Goal: Task Accomplishment & Management: Use online tool/utility

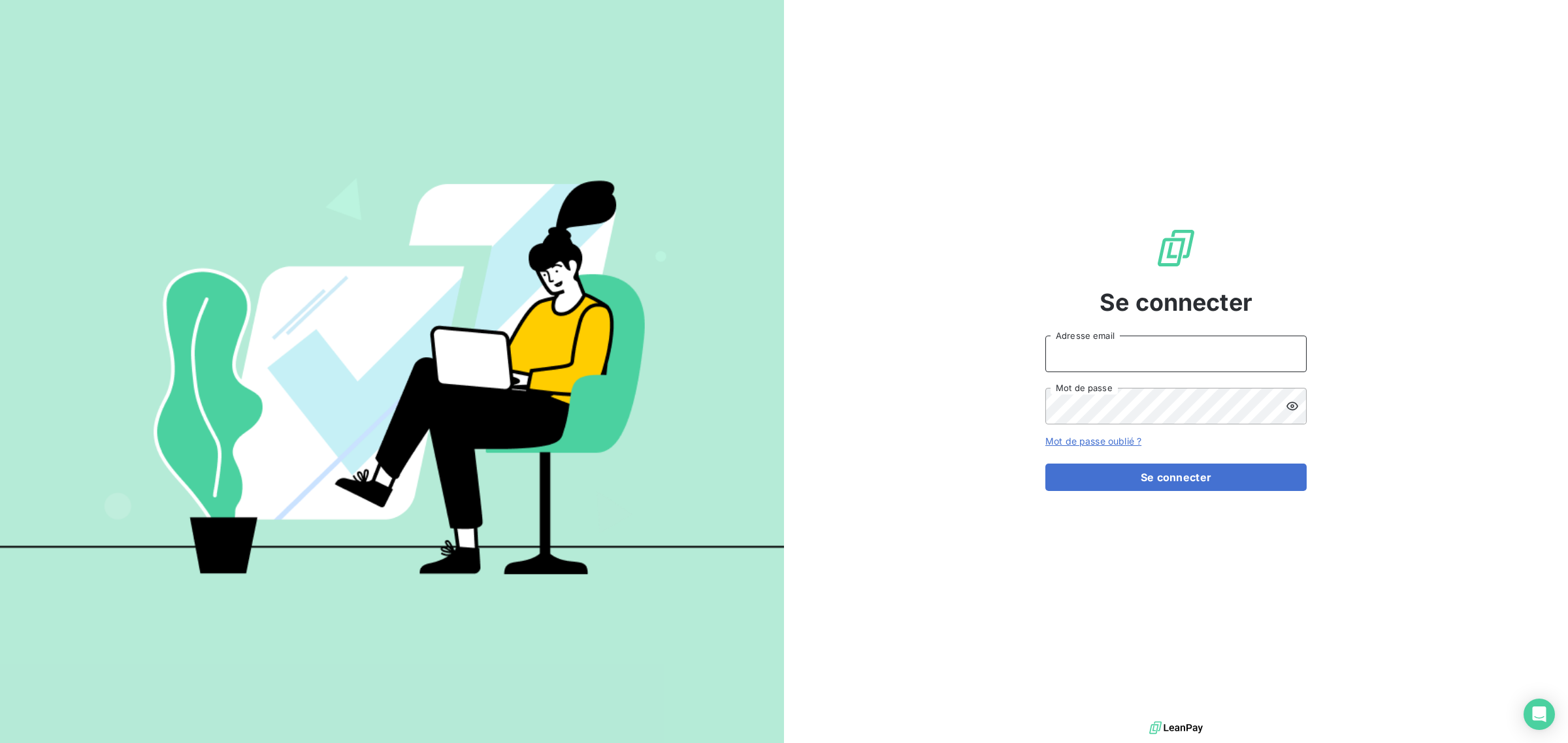
type input "met-france@recouvrement.met.com"
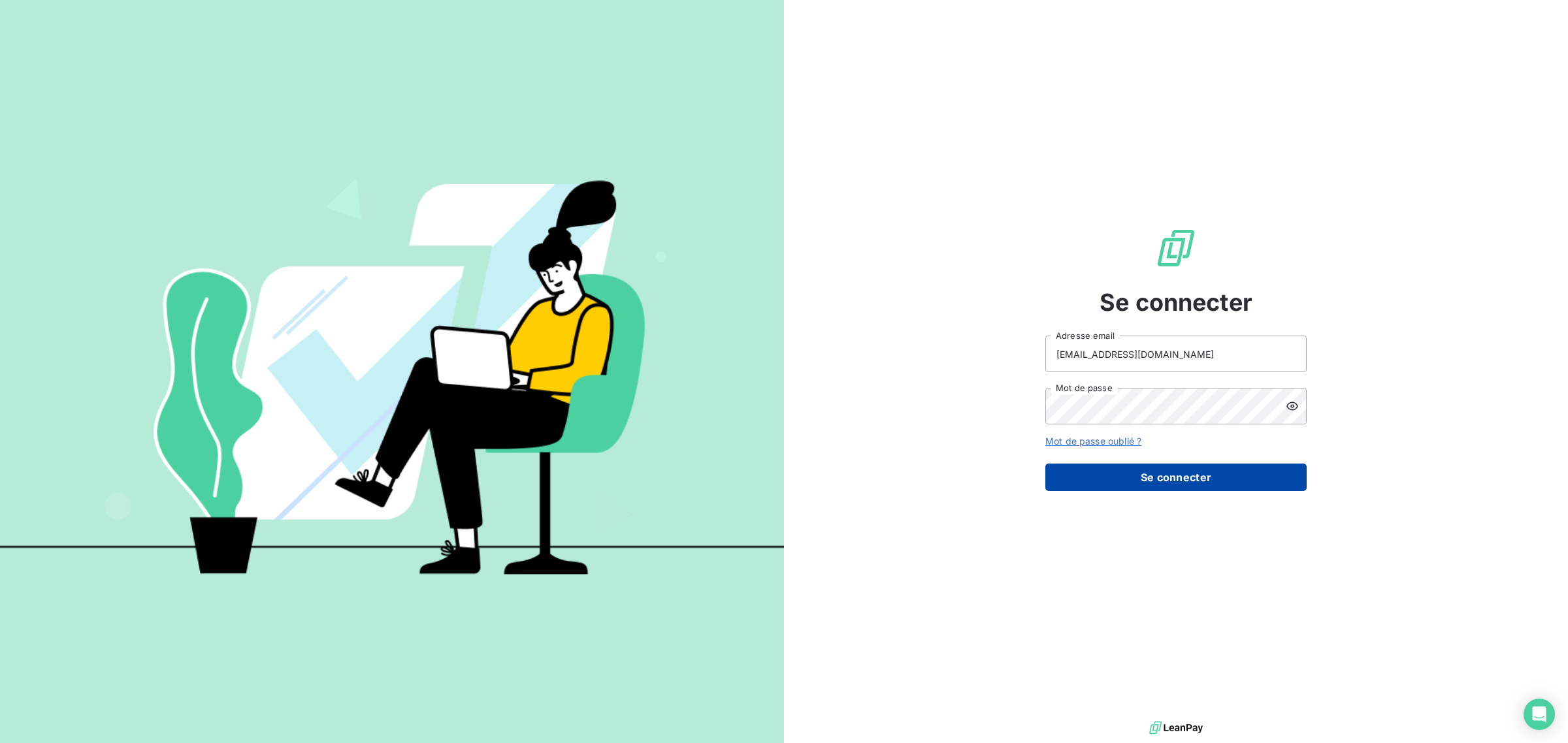
click at [1125, 474] on button "Se connecter" at bounding box center [1176, 477] width 261 height 27
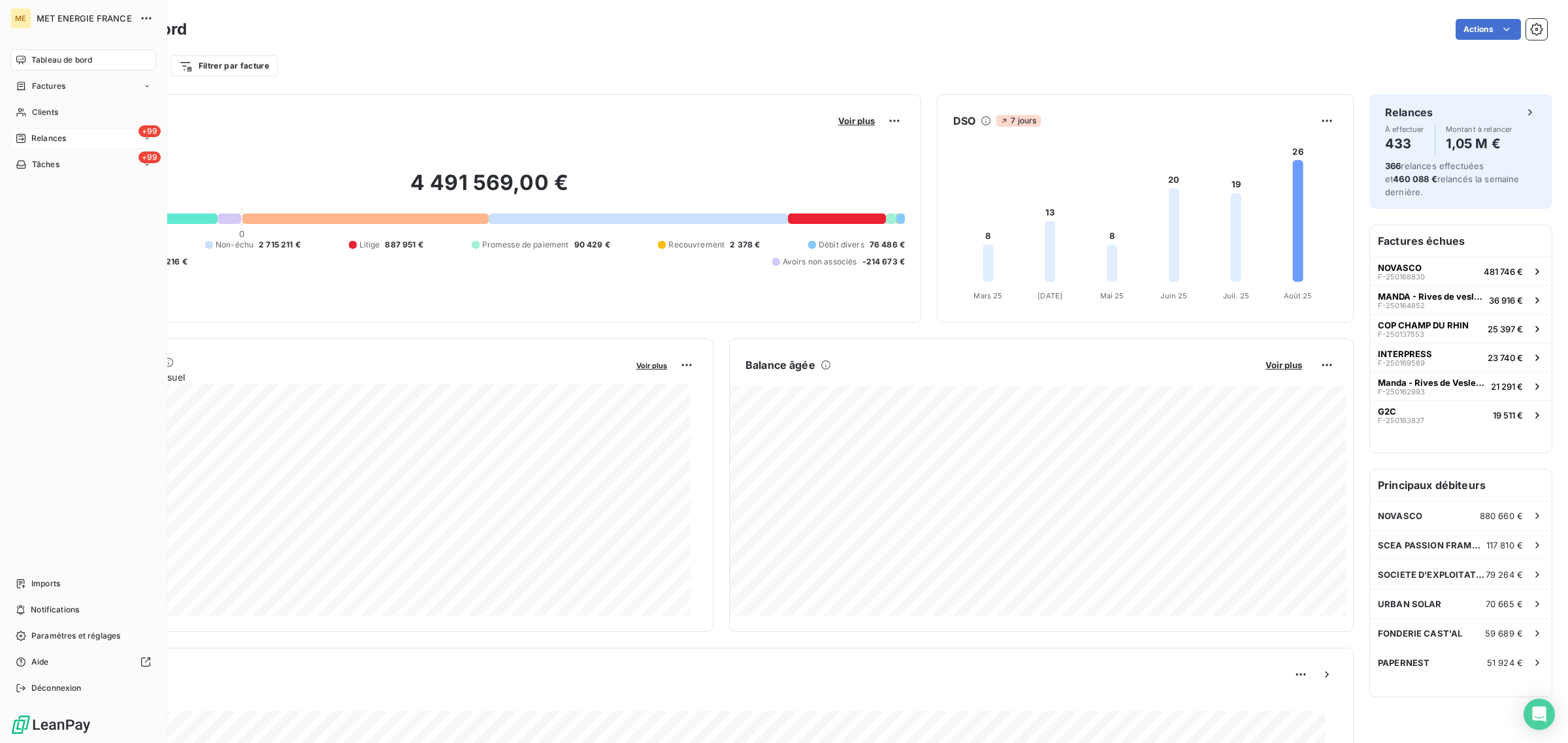
click at [32, 130] on div "+99 Relances" at bounding box center [84, 138] width 146 height 21
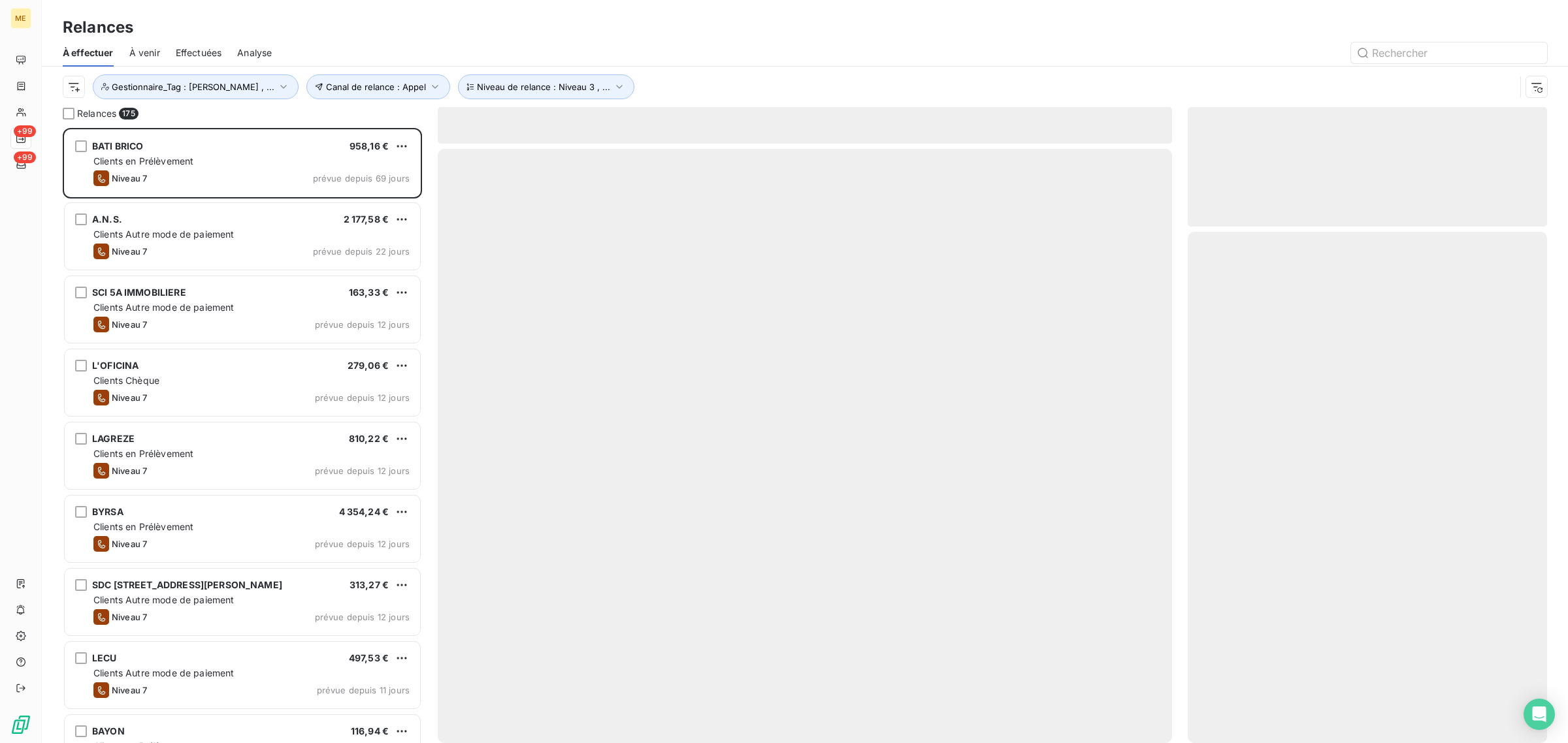
scroll to position [603, 347]
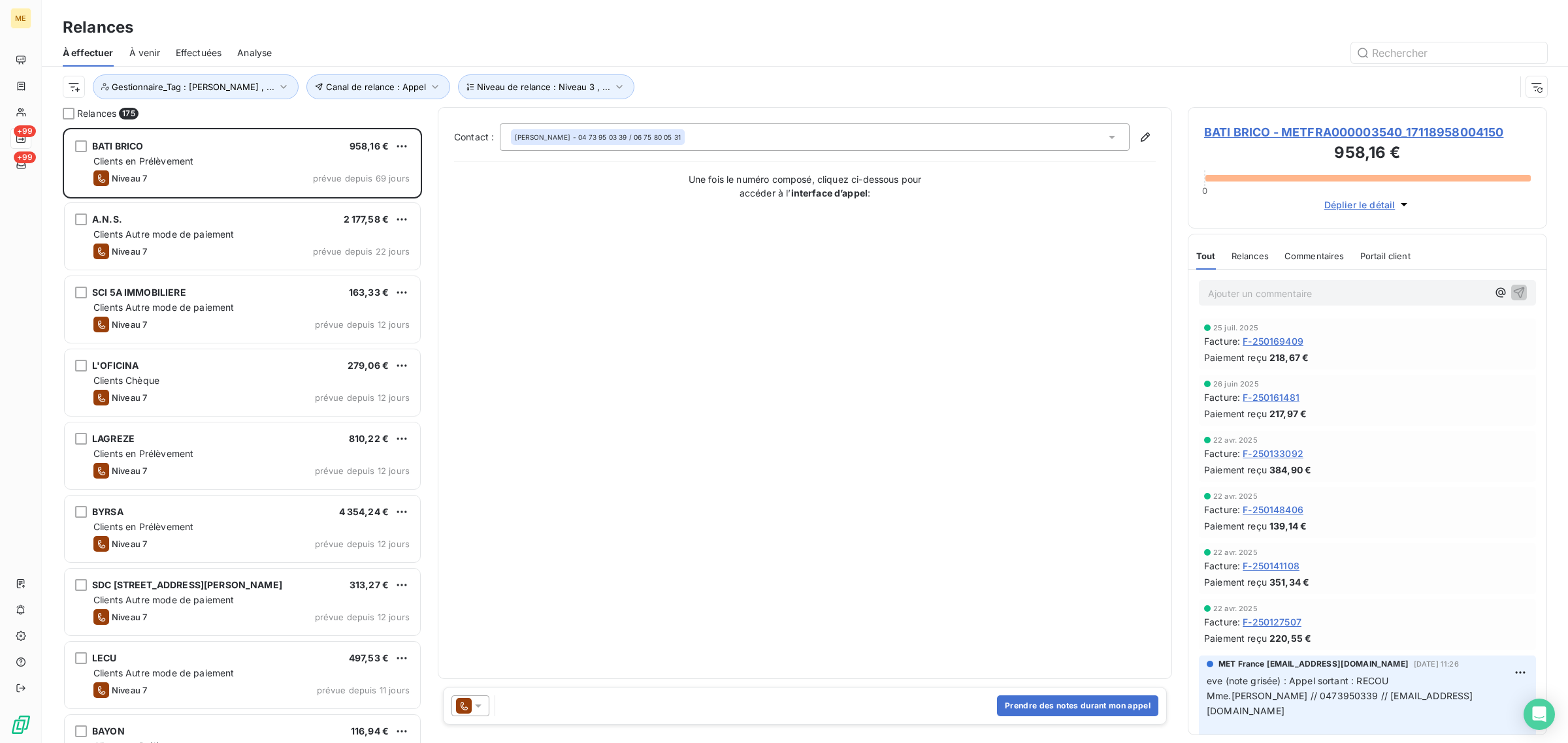
click at [204, 46] on span "Effectuées" at bounding box center [198, 52] width 46 height 14
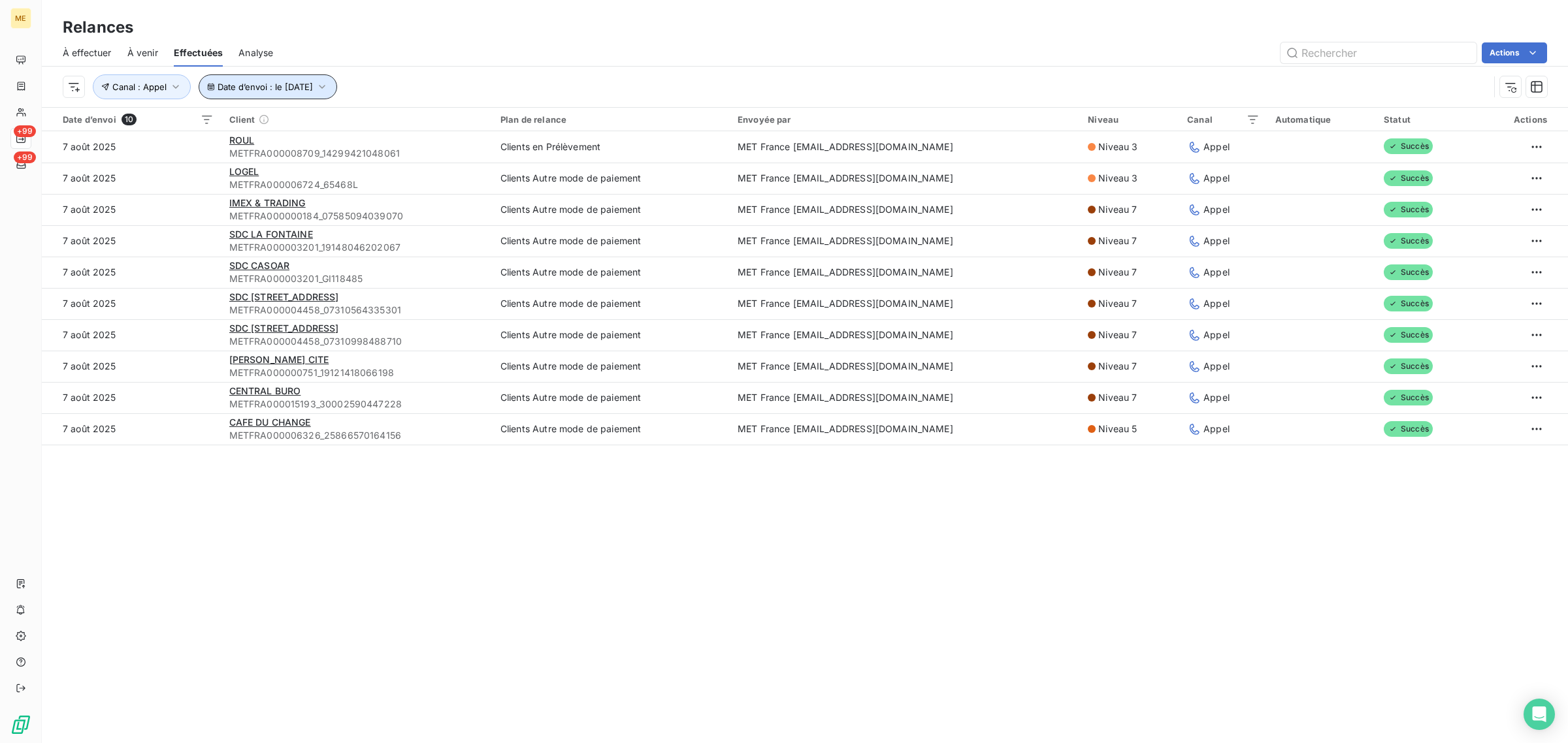
click at [220, 85] on span "Date d’envoi : le [DATE]" at bounding box center [265, 87] width 96 height 11
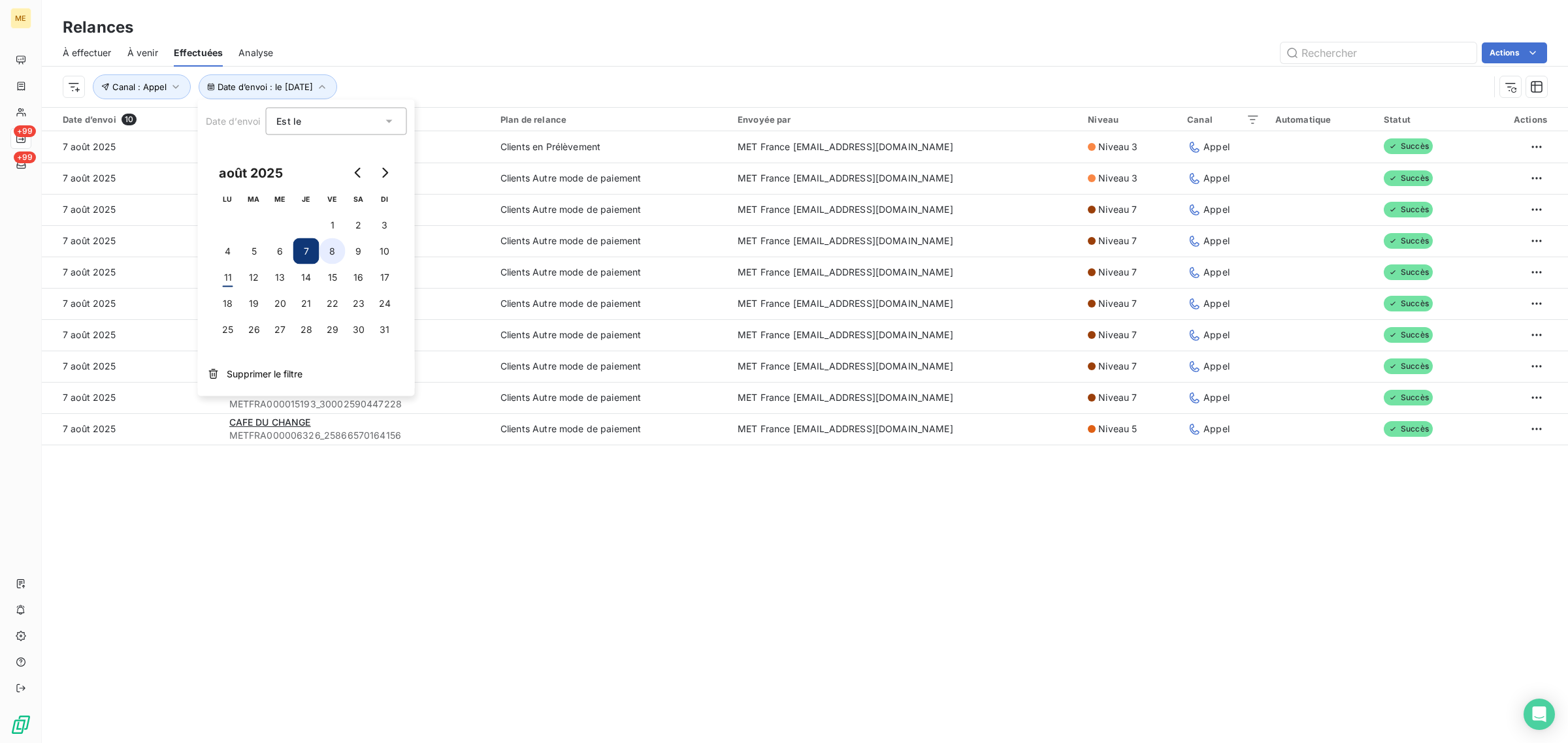
click at [340, 243] on button "8" at bounding box center [333, 251] width 26 height 26
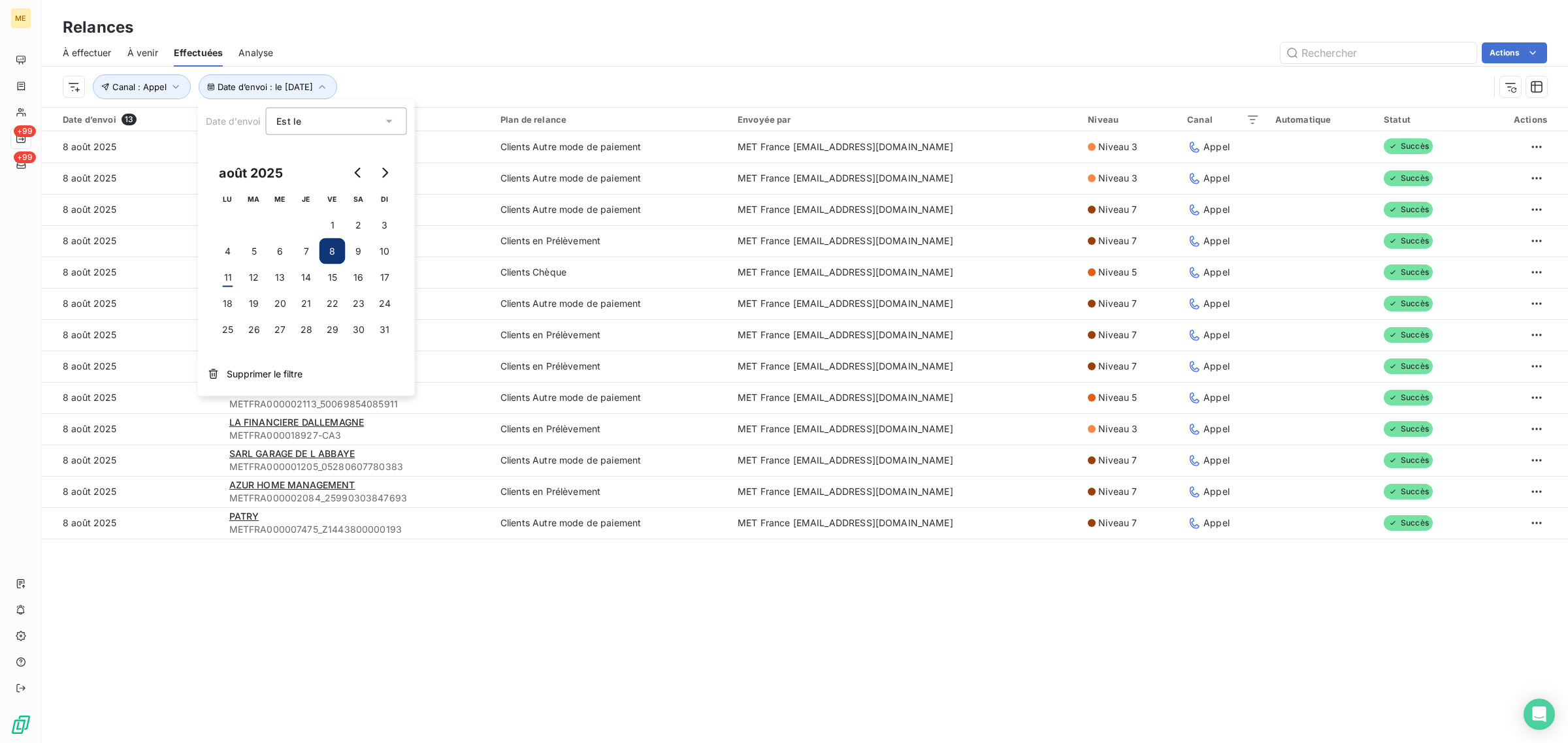
click at [439, 594] on div "Relances À effectuer À venir Effectuées Analyse Actions Date d’envoi : le [DATE…" at bounding box center [805, 371] width 1527 height 743
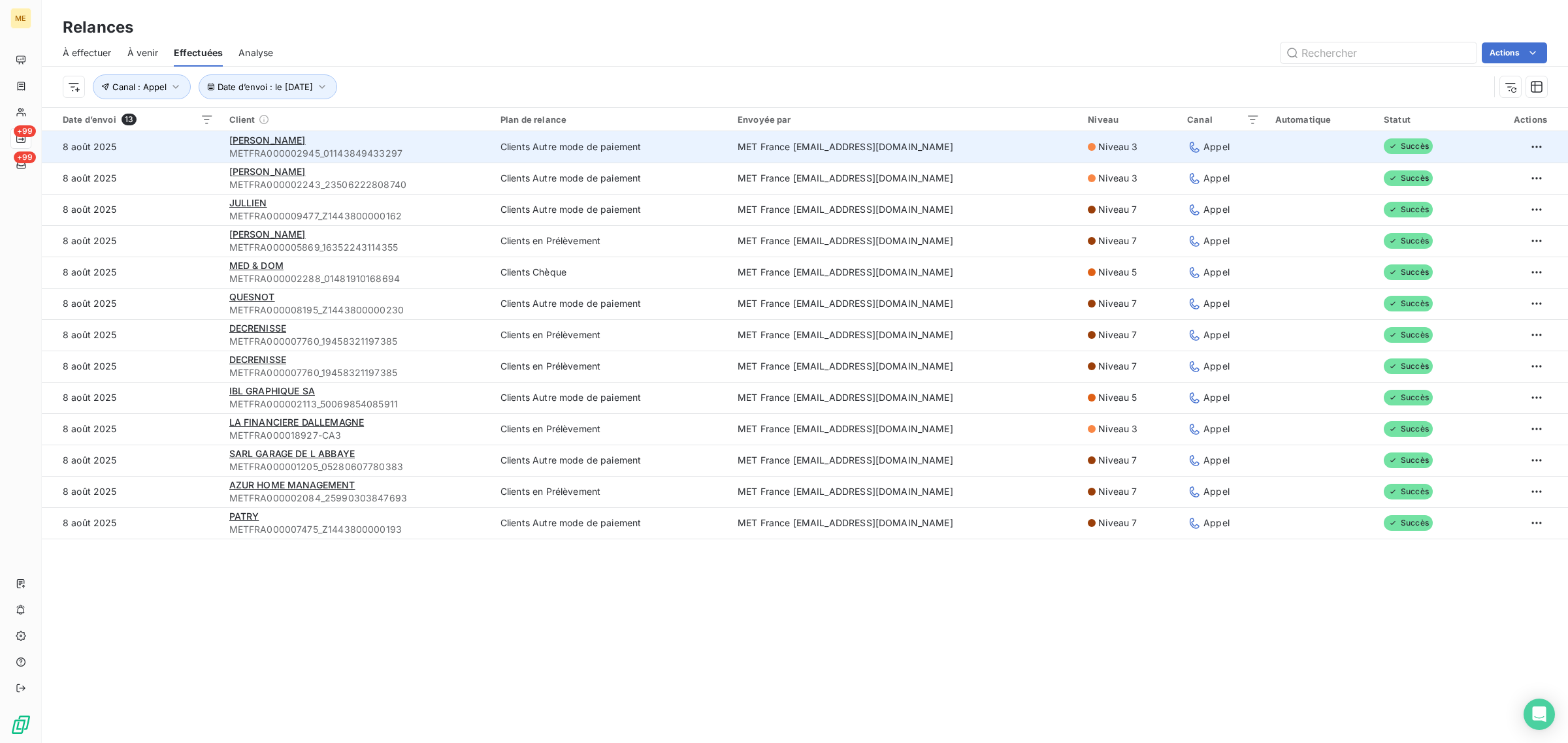
click at [201, 149] on td "8 août 2025" at bounding box center [131, 147] width 179 height 32
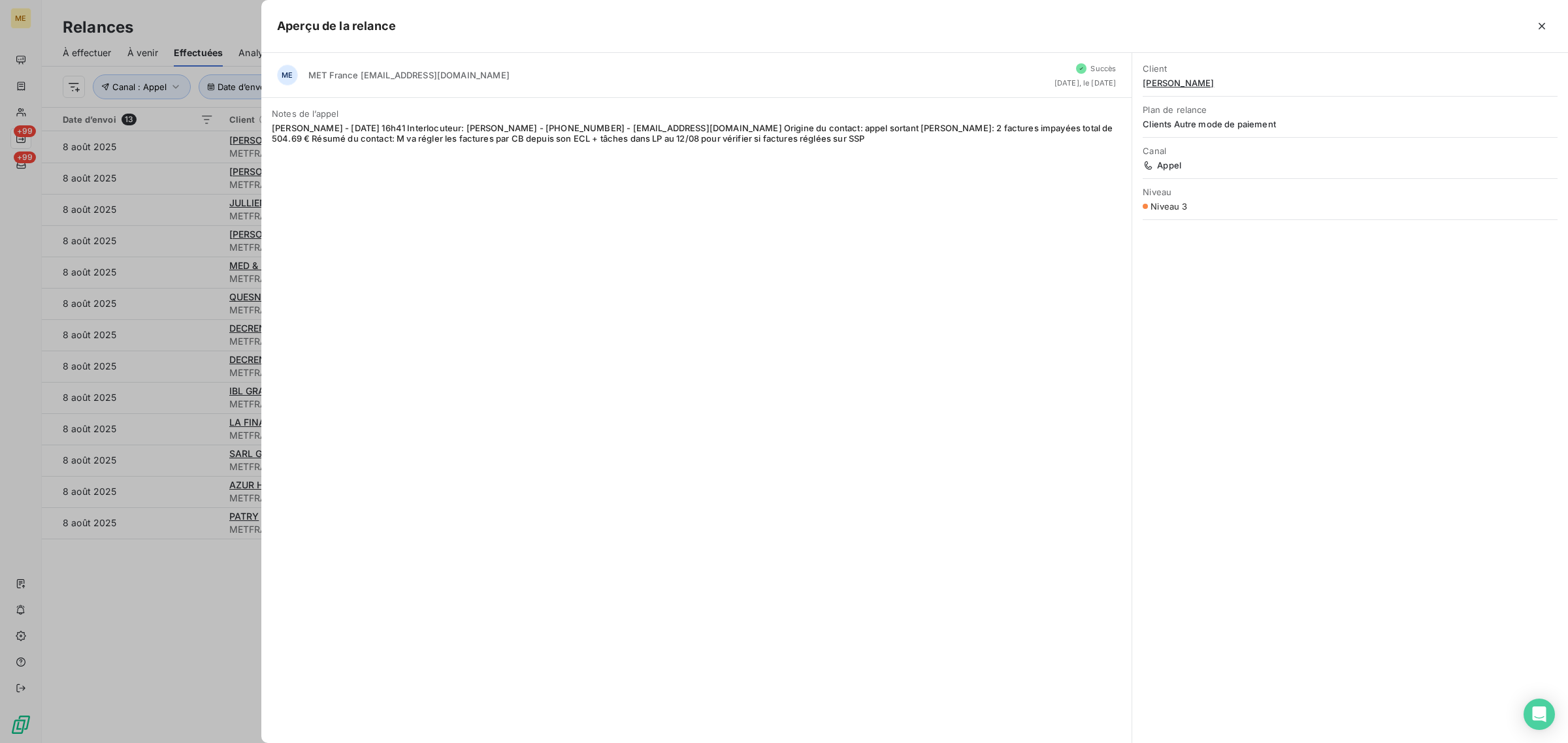
click at [196, 183] on div at bounding box center [784, 371] width 1568 height 743
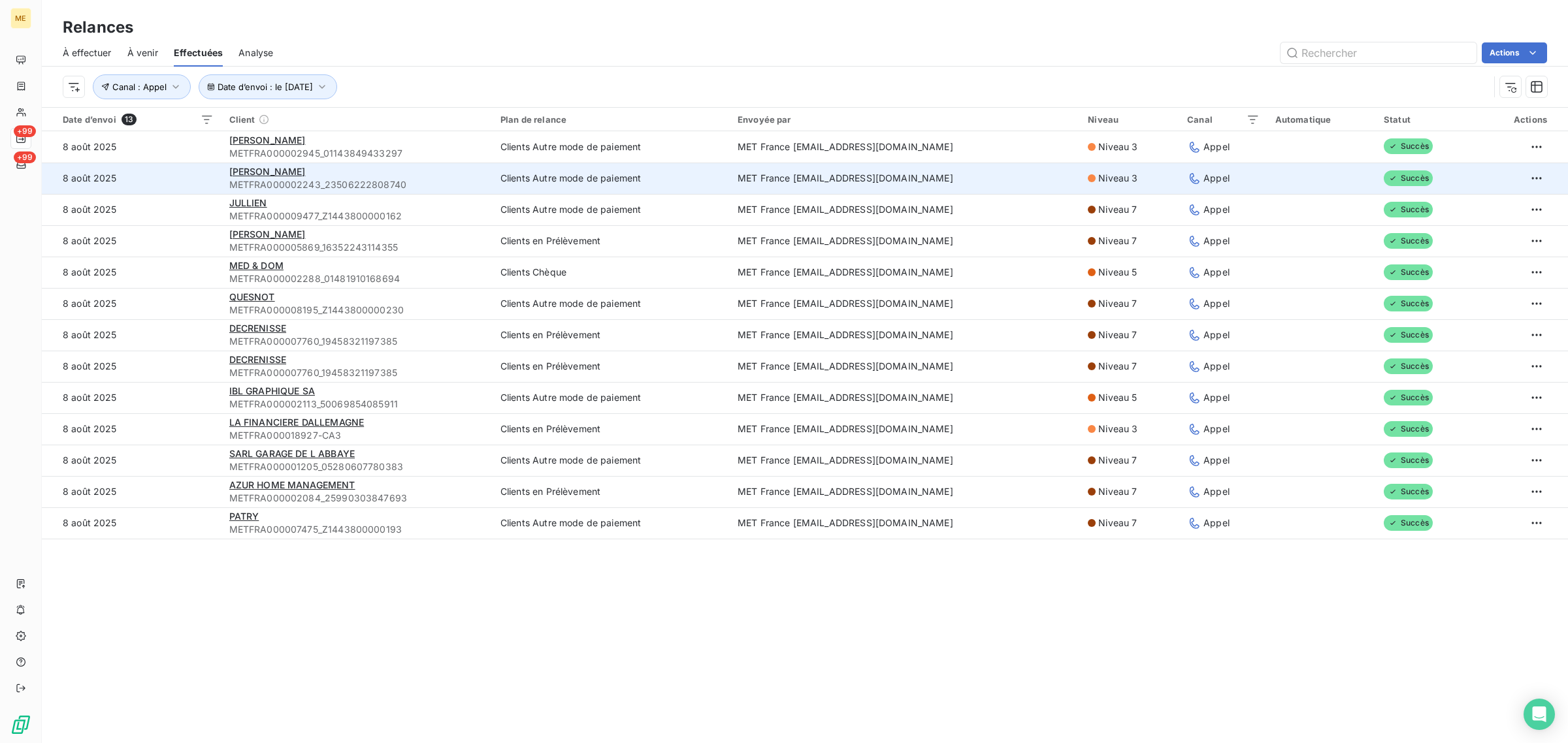
click at [199, 182] on td "8 août 2025" at bounding box center [131, 178] width 179 height 32
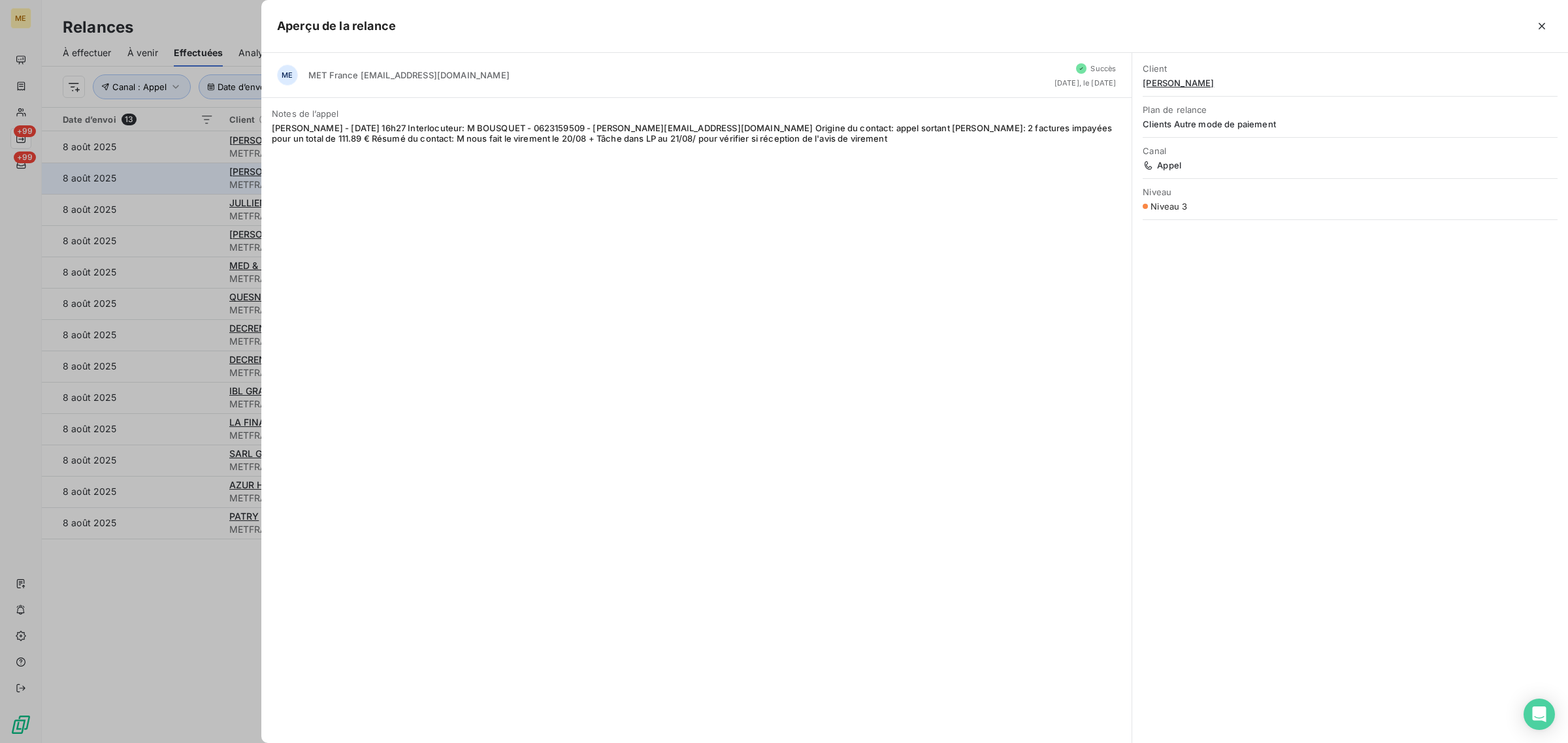
click at [199, 182] on div at bounding box center [784, 371] width 1568 height 743
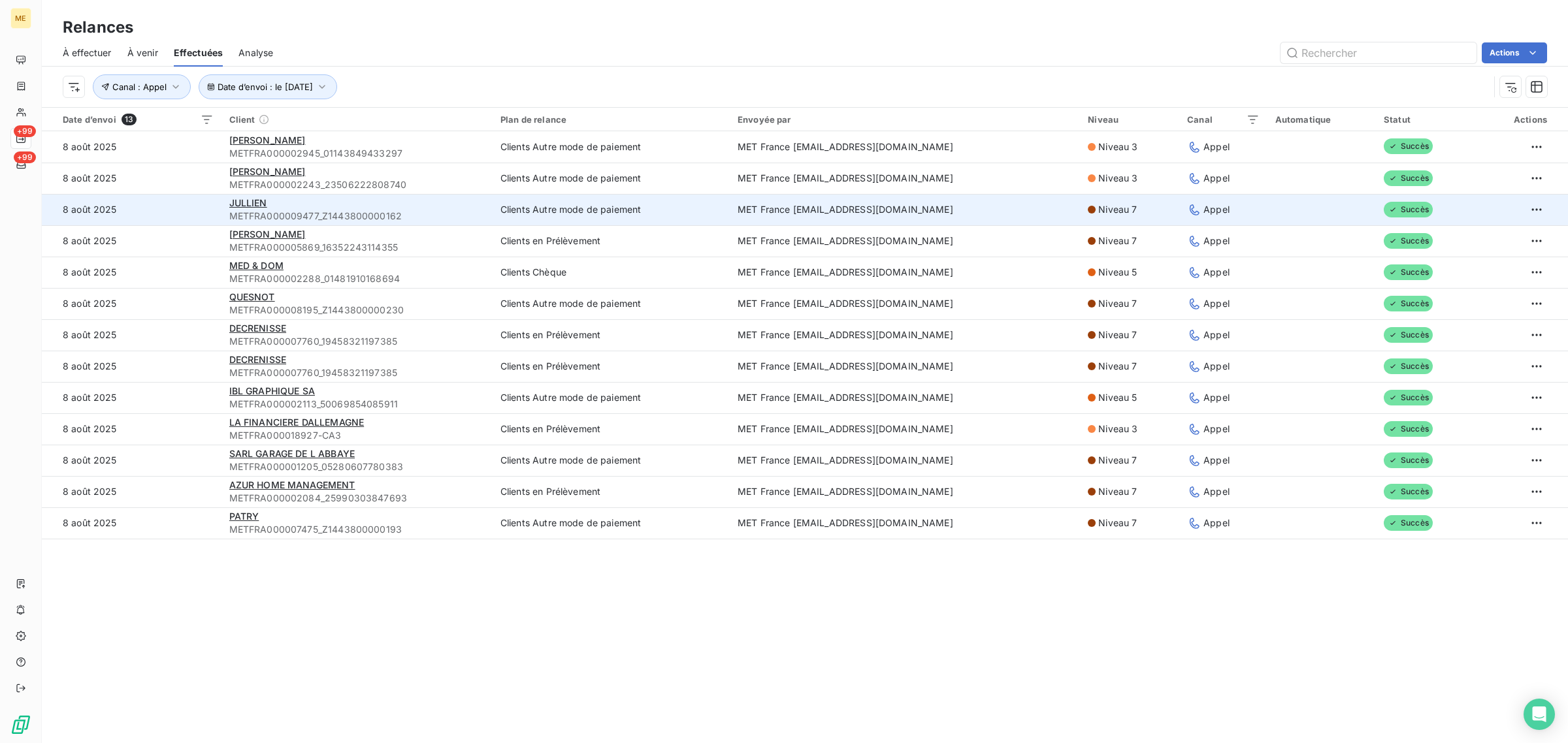
click at [204, 195] on td "8 août 2025" at bounding box center [131, 209] width 179 height 32
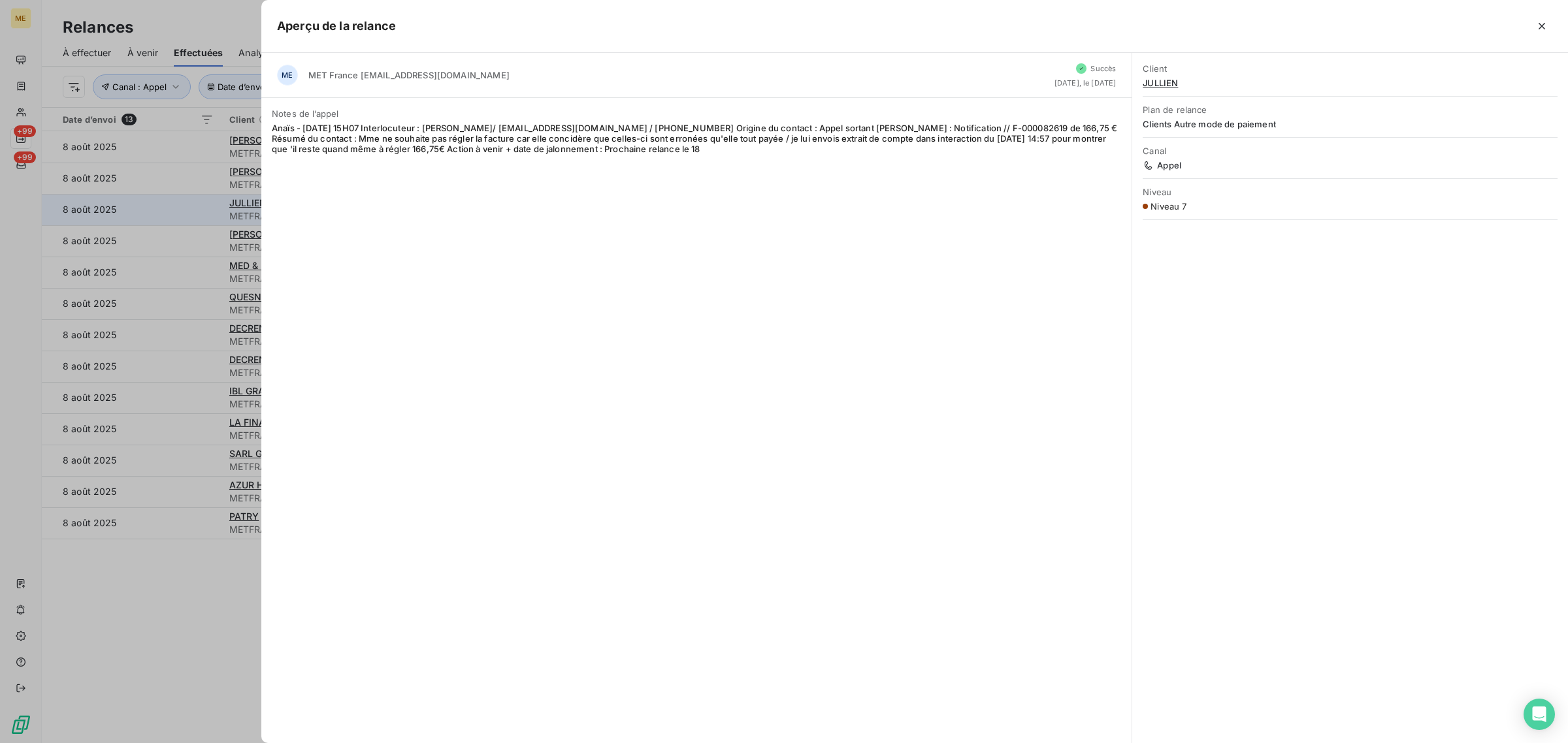
click at [204, 195] on div at bounding box center [784, 371] width 1568 height 743
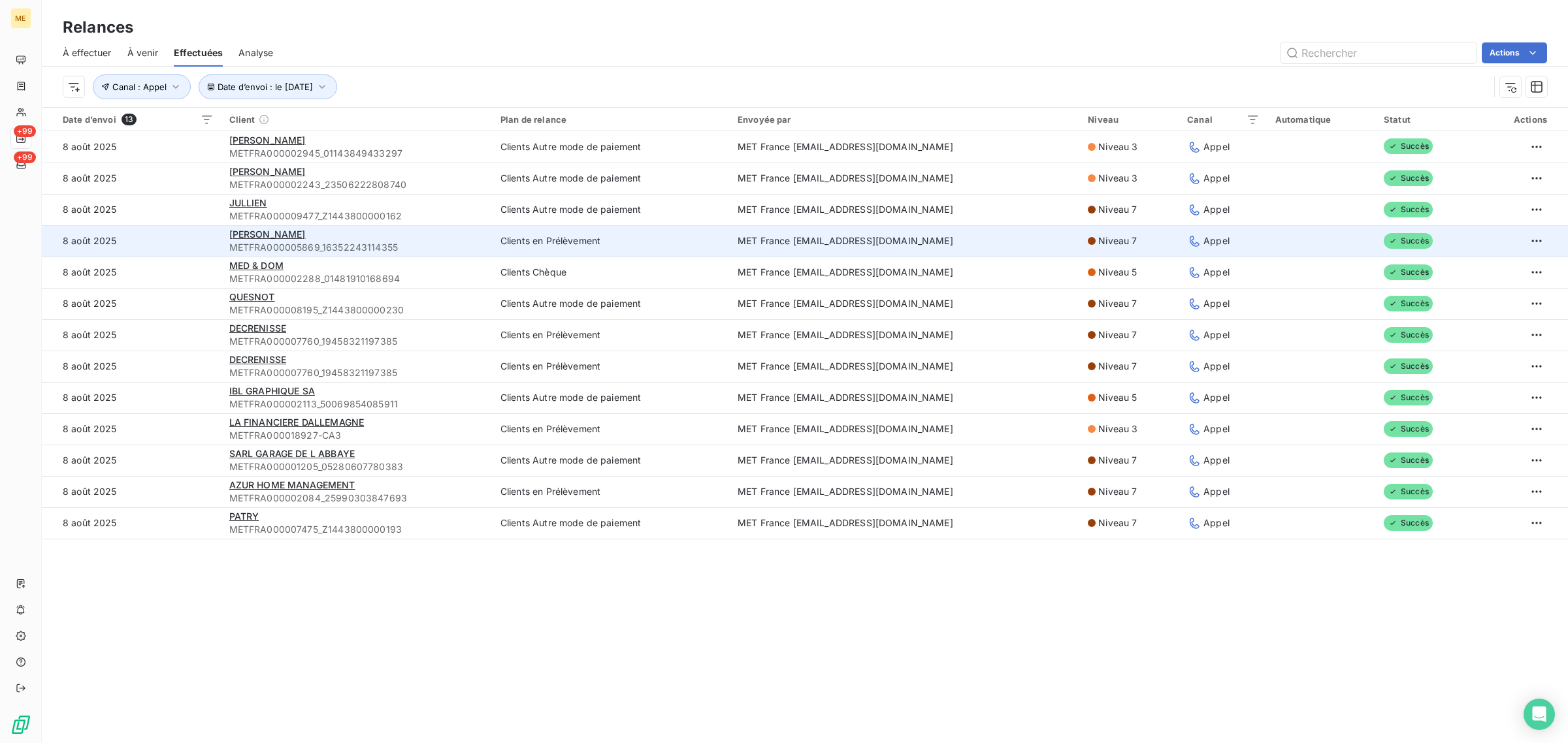
click at [207, 235] on td "8 août 2025" at bounding box center [131, 240] width 179 height 32
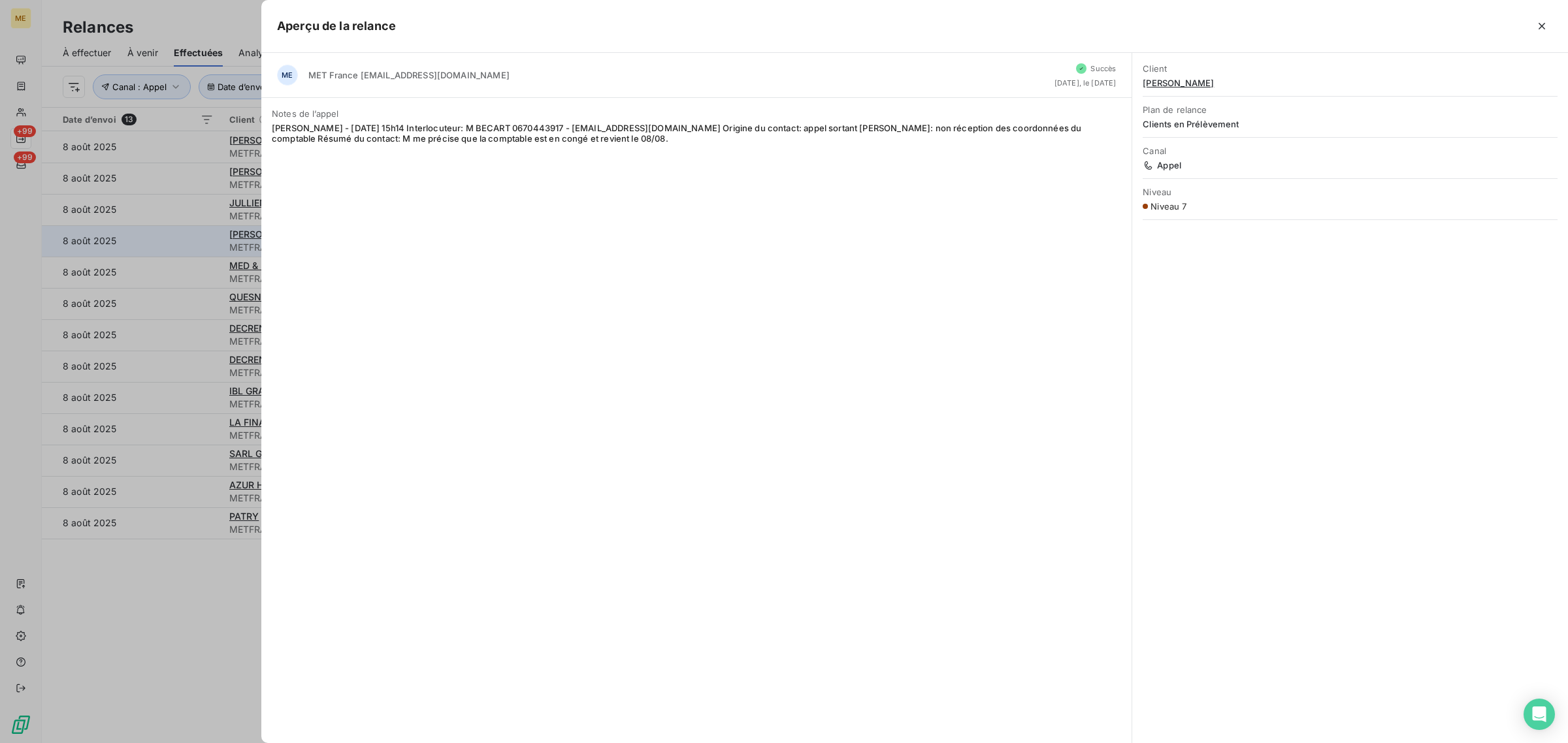
click at [207, 235] on div at bounding box center [784, 371] width 1568 height 743
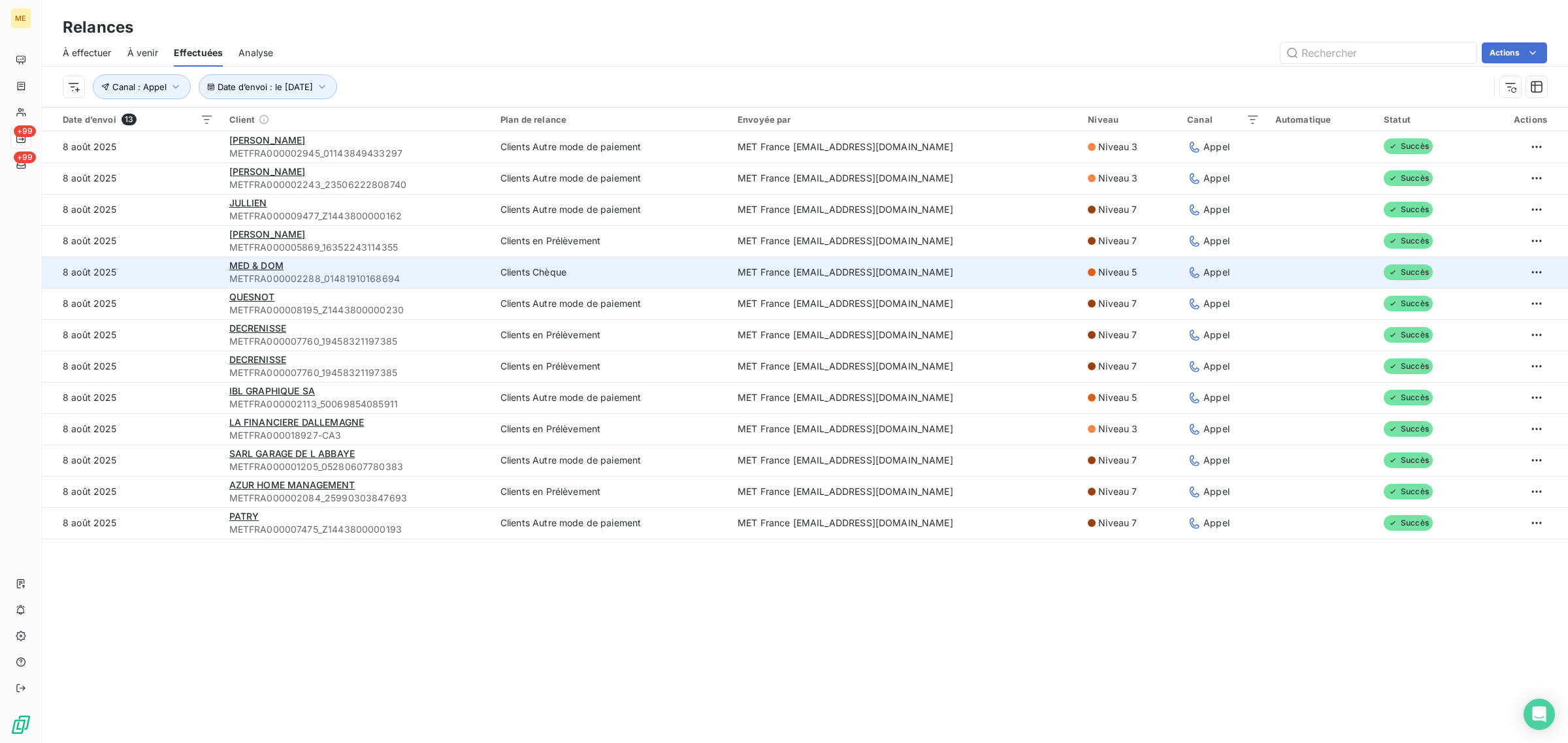
click at [209, 275] on td "8 août 2025" at bounding box center [131, 272] width 179 height 32
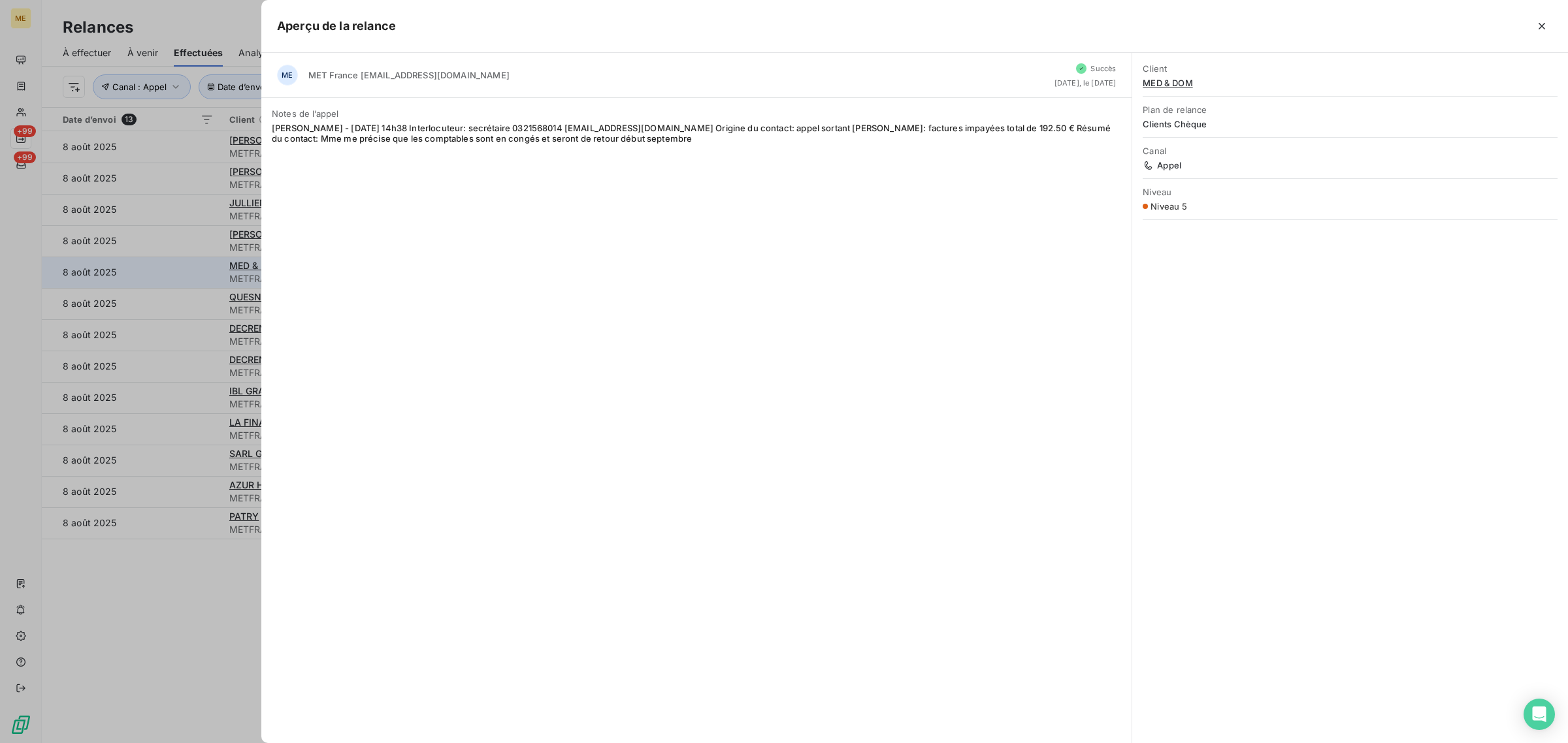
click at [209, 275] on div at bounding box center [784, 371] width 1568 height 743
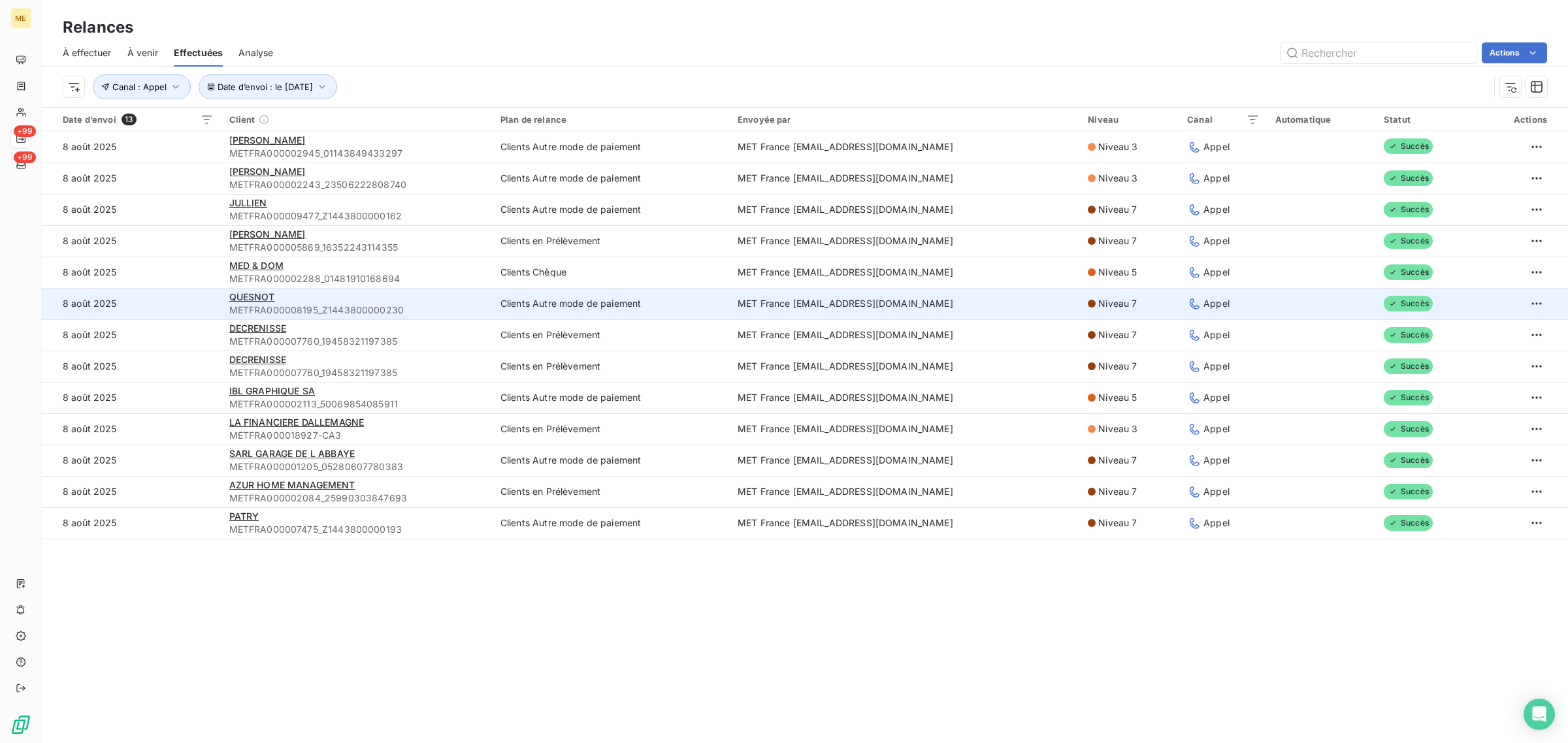
click at [208, 305] on td "8 août 2025" at bounding box center [131, 304] width 179 height 32
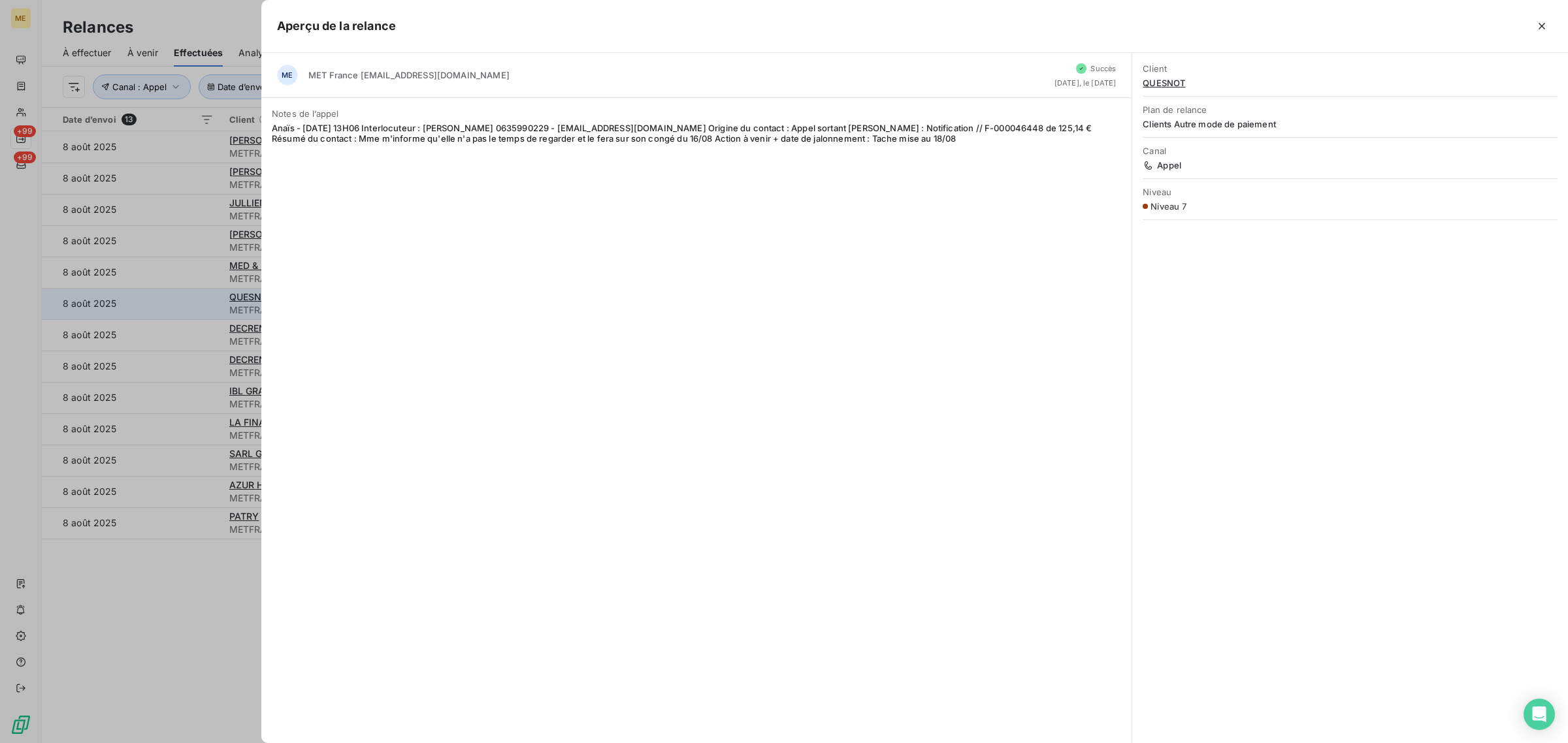
click at [208, 305] on div at bounding box center [784, 371] width 1568 height 743
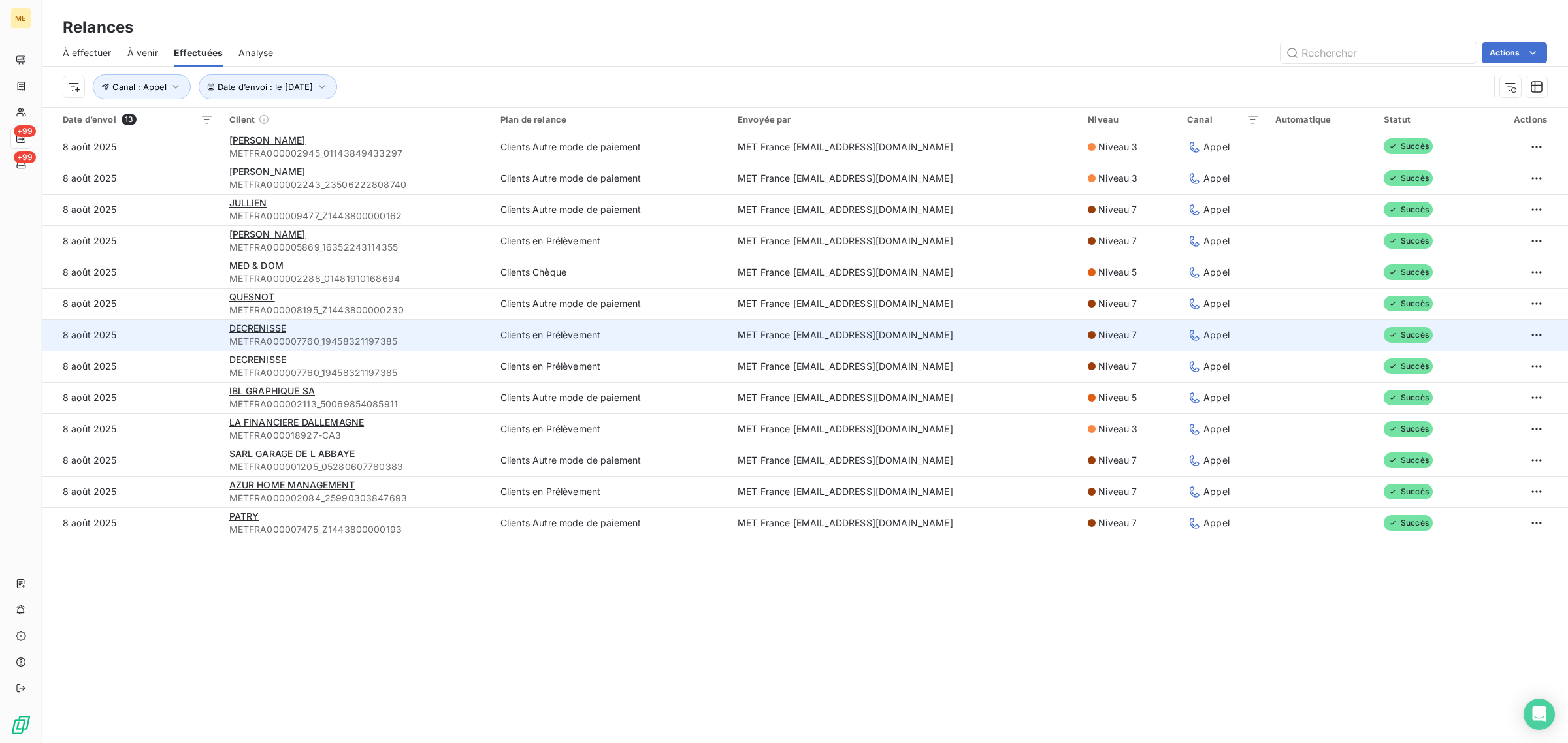
click at [205, 339] on td "8 août 2025" at bounding box center [131, 335] width 179 height 32
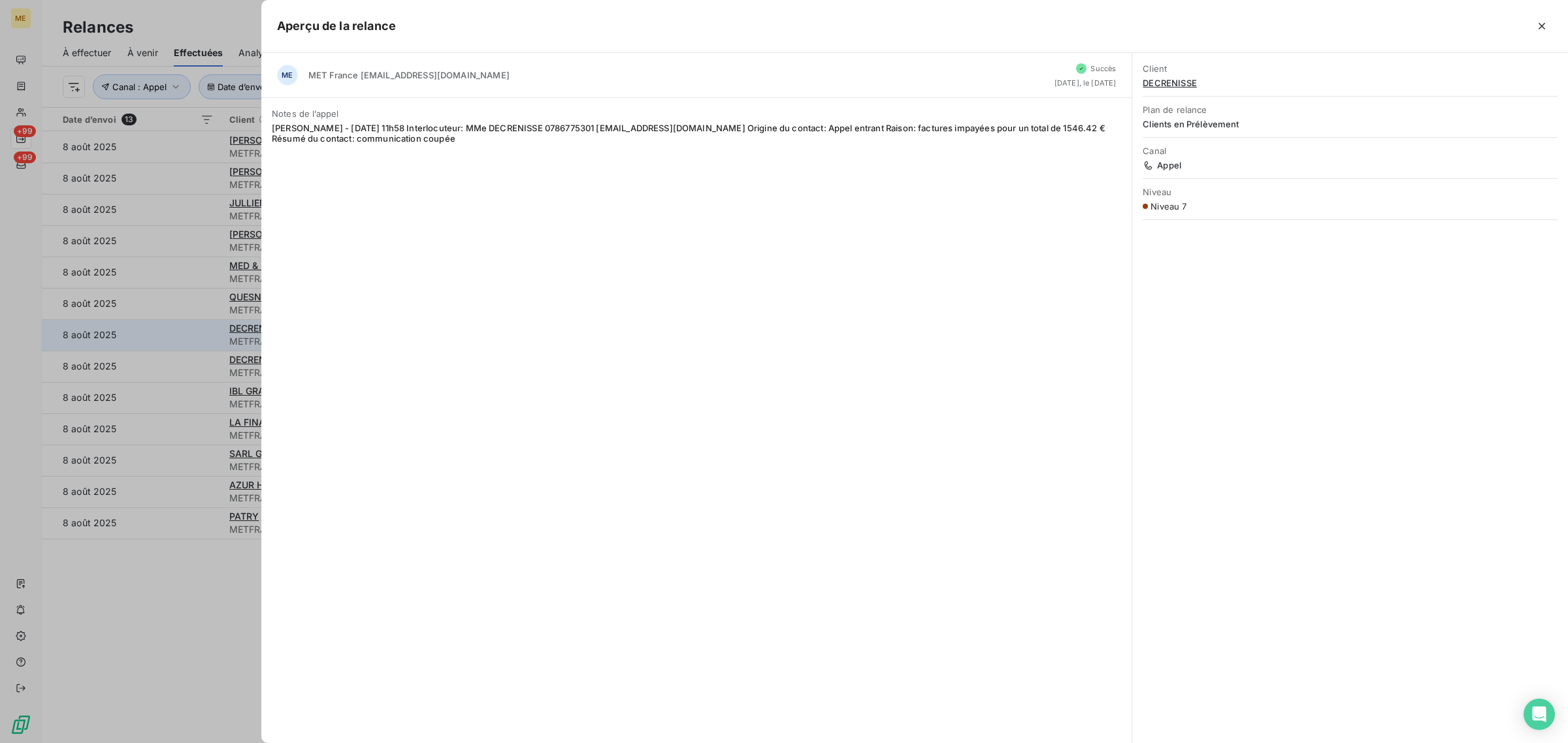
click at [205, 339] on div at bounding box center [784, 371] width 1568 height 743
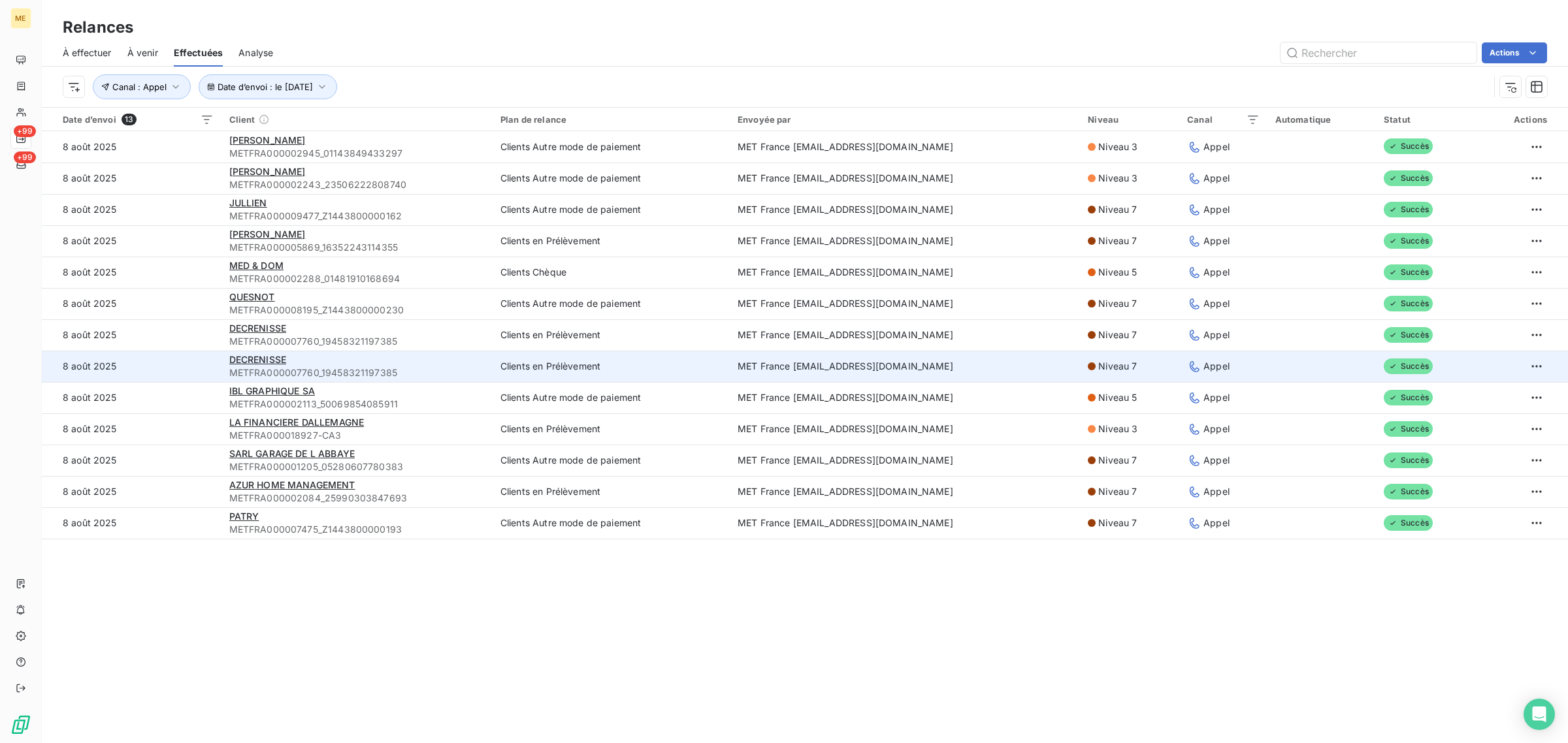
click at [204, 375] on td "8 août 2025" at bounding box center [131, 366] width 179 height 32
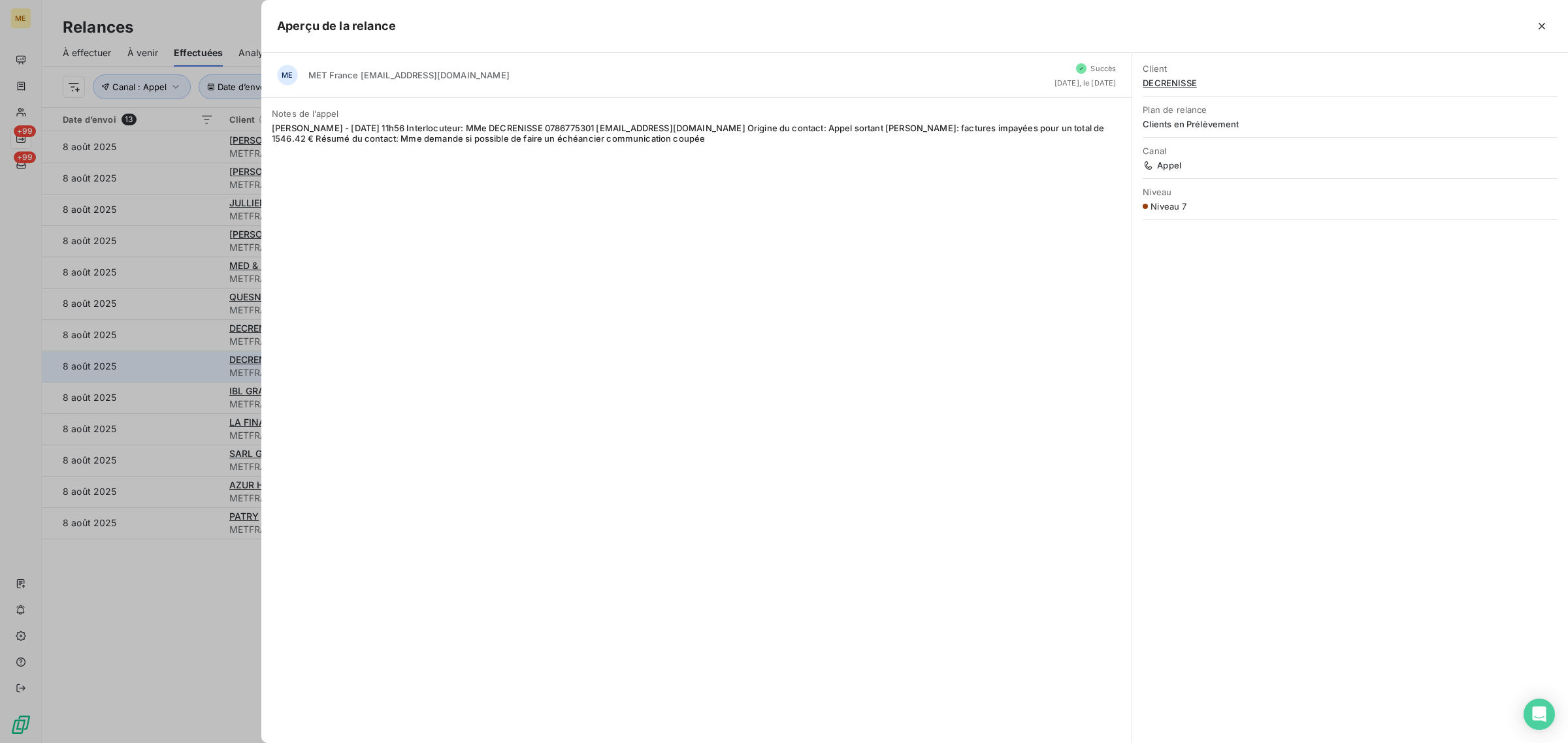
click at [204, 375] on div at bounding box center [784, 371] width 1568 height 743
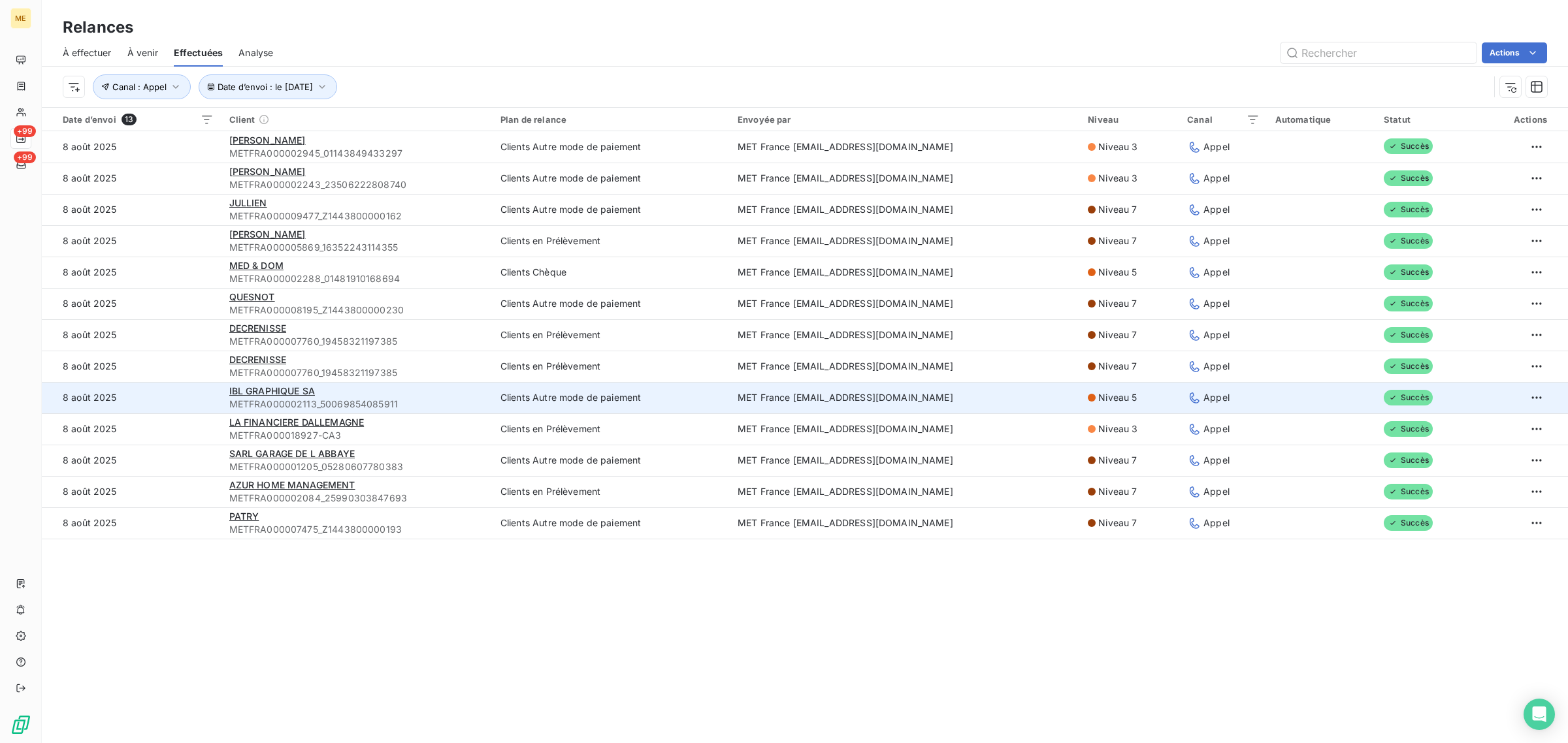
click at [205, 410] on td "8 août 2025" at bounding box center [131, 397] width 179 height 32
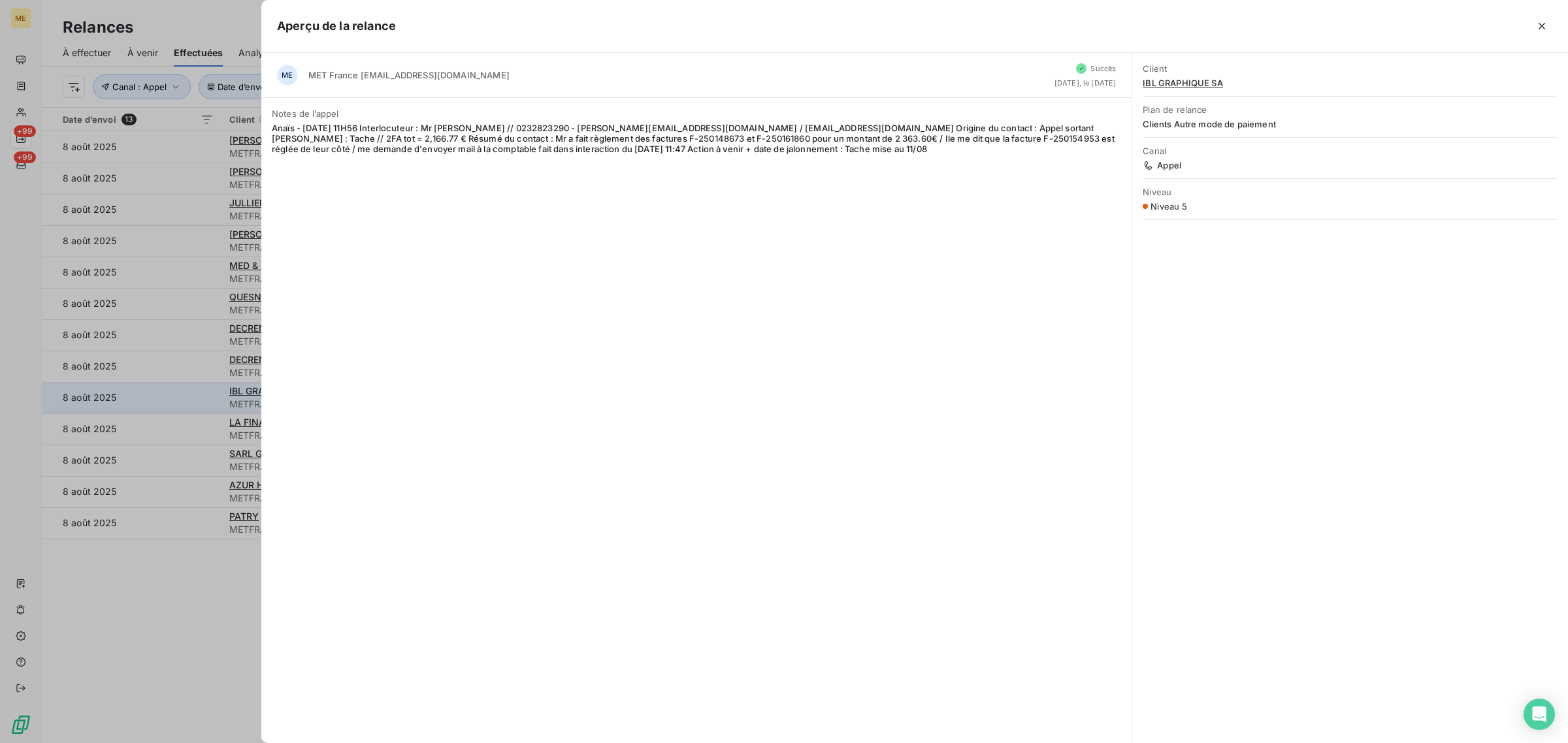
click at [205, 410] on div at bounding box center [784, 371] width 1568 height 743
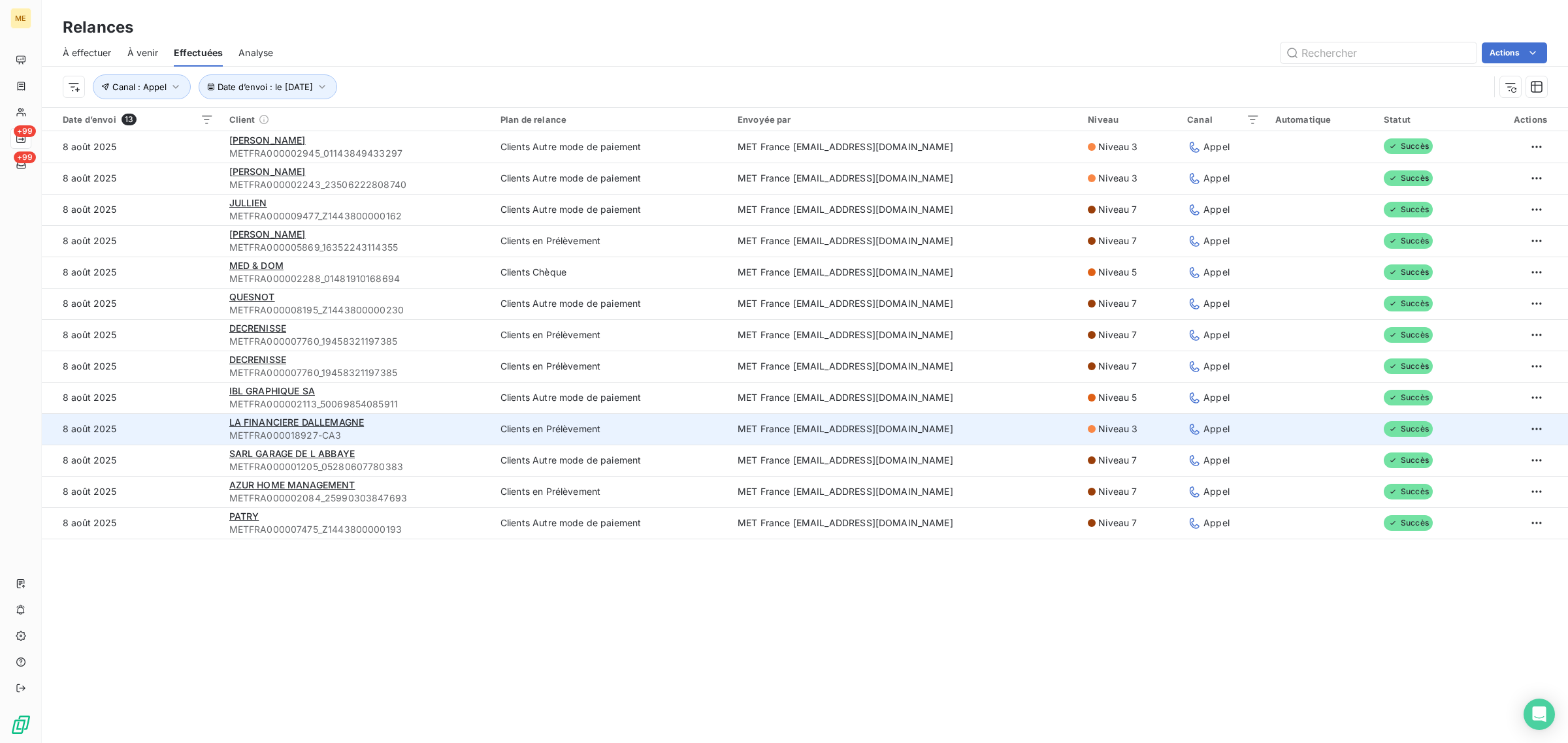
click at [210, 431] on td "8 août 2025" at bounding box center [131, 429] width 179 height 32
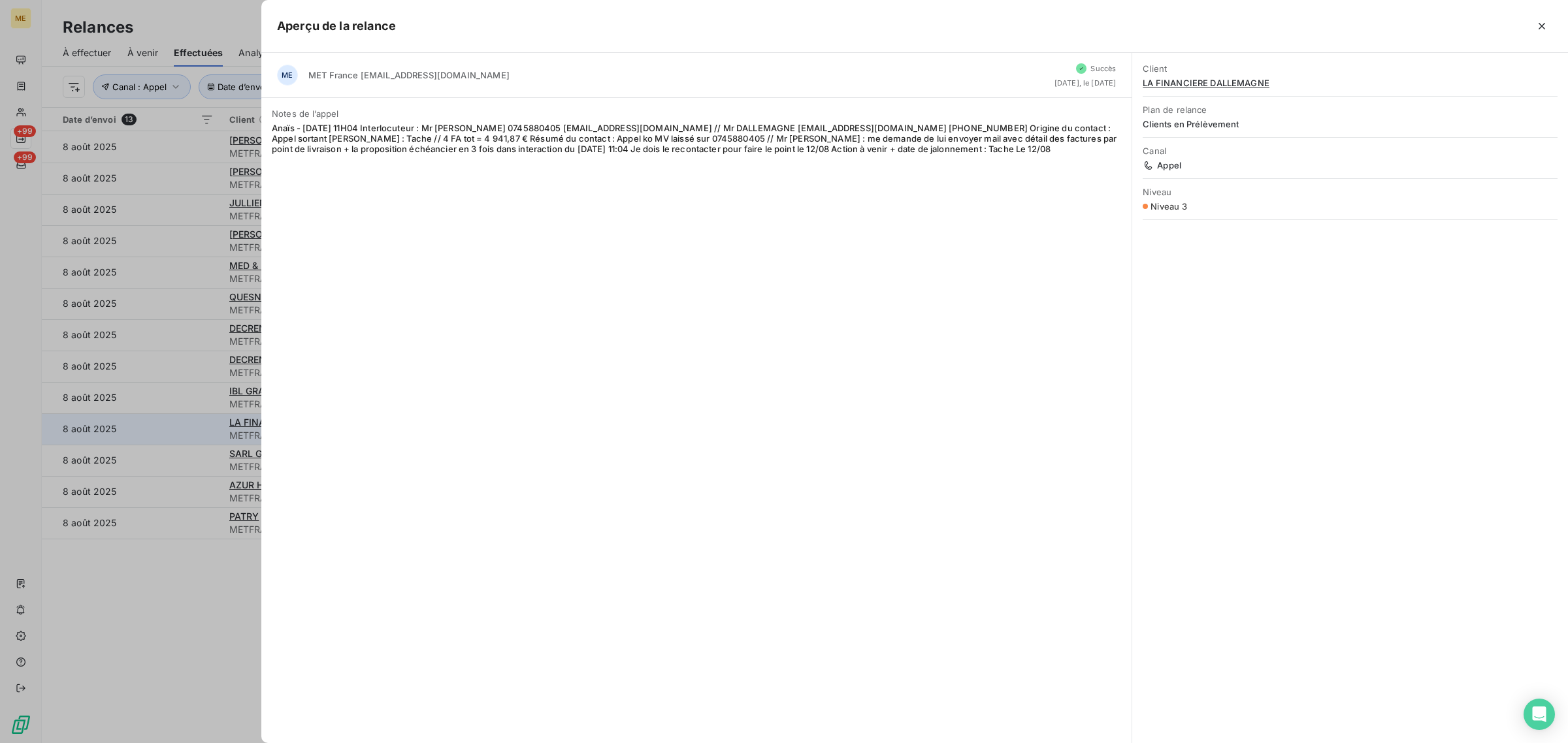
click at [210, 431] on div at bounding box center [784, 371] width 1568 height 743
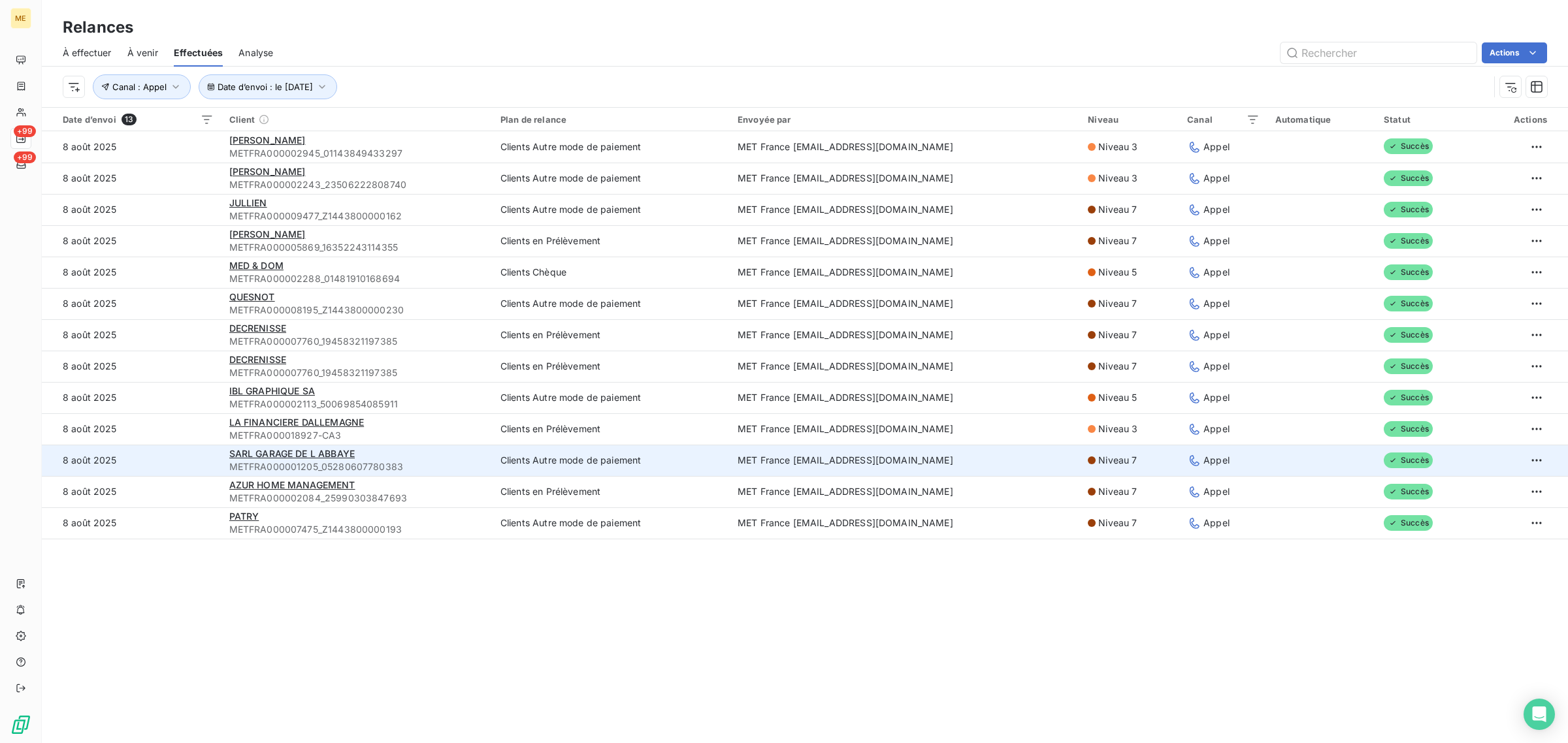
click at [211, 449] on td "8 août 2025" at bounding box center [131, 460] width 179 height 32
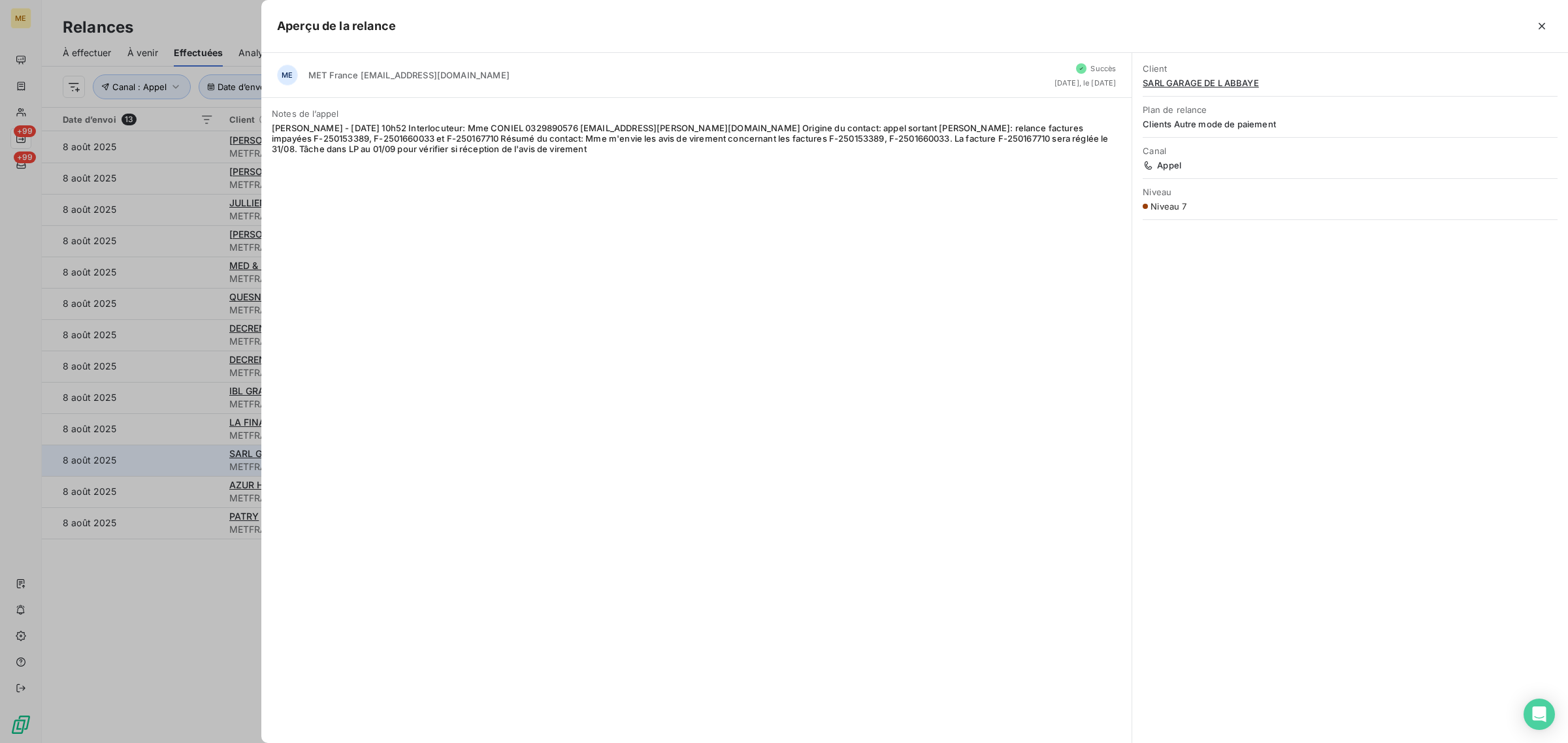
click at [211, 449] on div at bounding box center [784, 371] width 1568 height 743
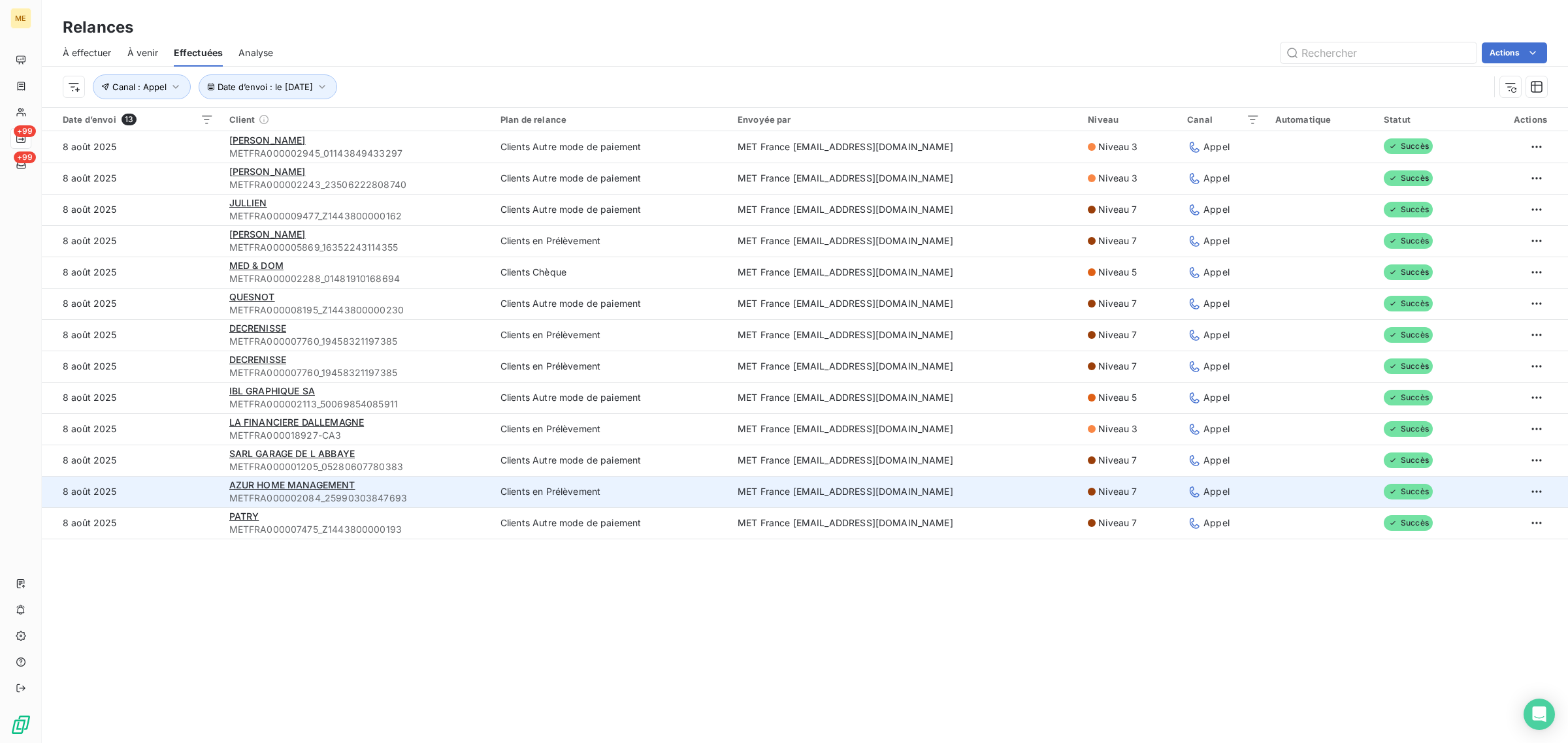
click at [201, 480] on td "8 août 2025" at bounding box center [131, 492] width 179 height 32
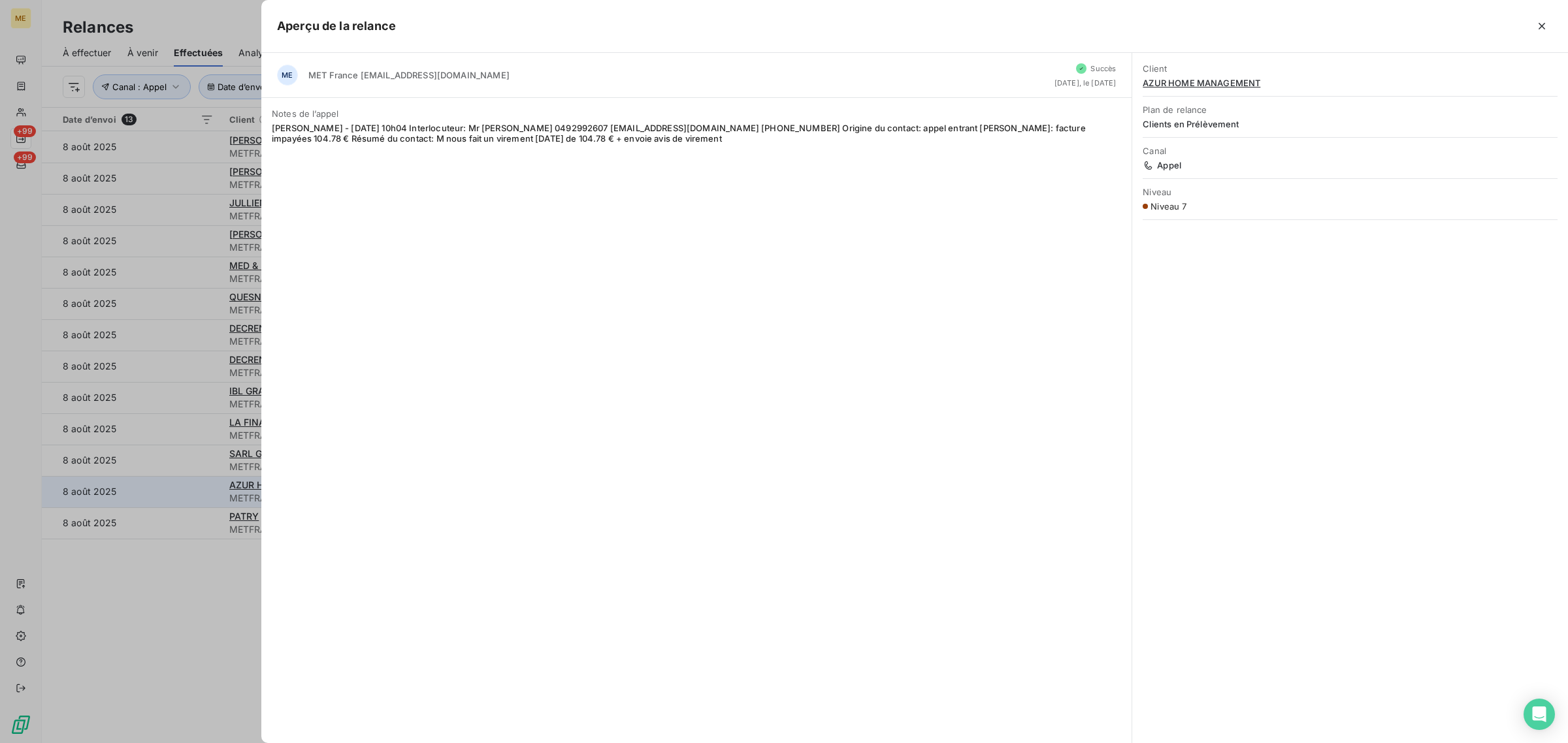
click at [201, 480] on div at bounding box center [784, 371] width 1568 height 743
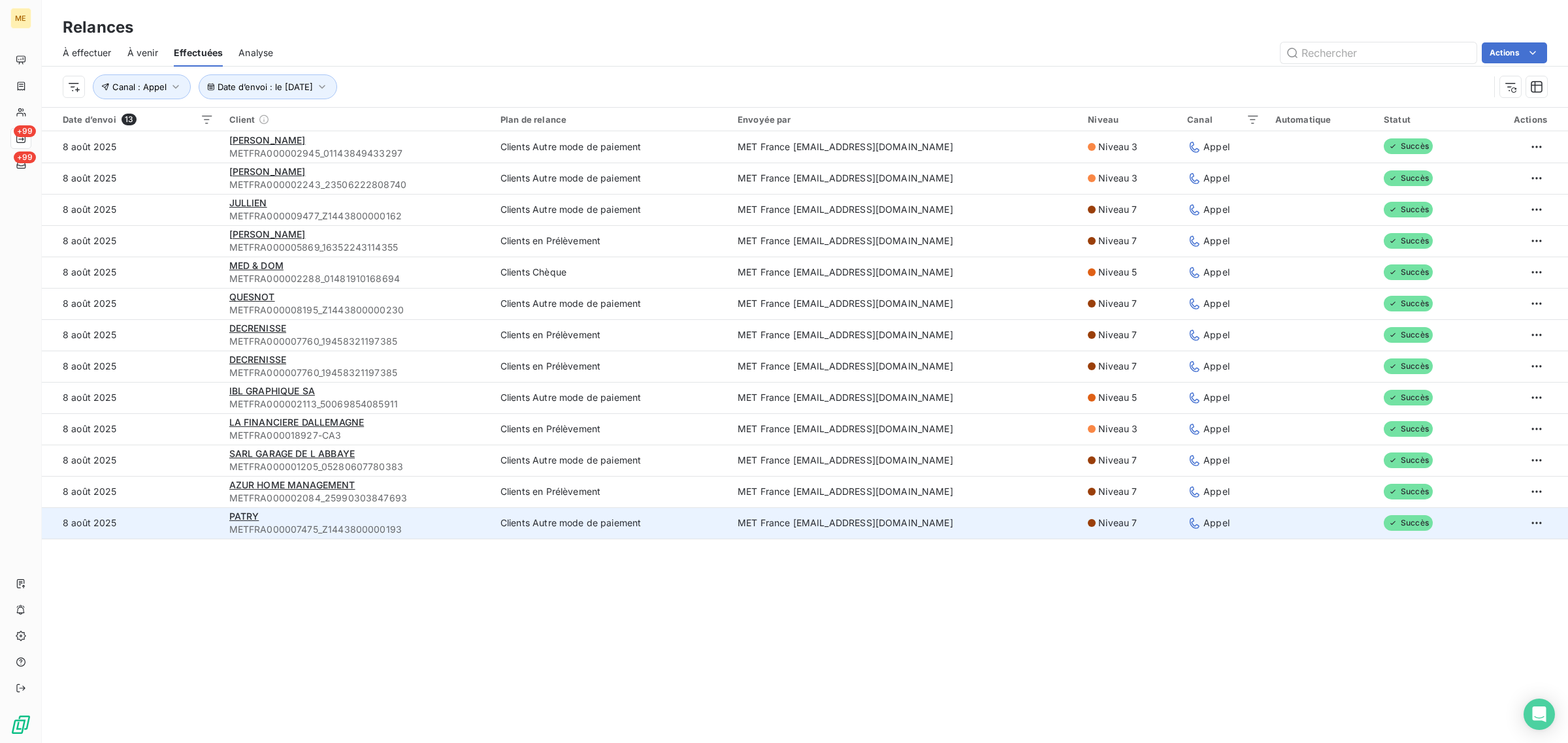
click at [203, 517] on td "8 août 2025" at bounding box center [131, 522] width 179 height 32
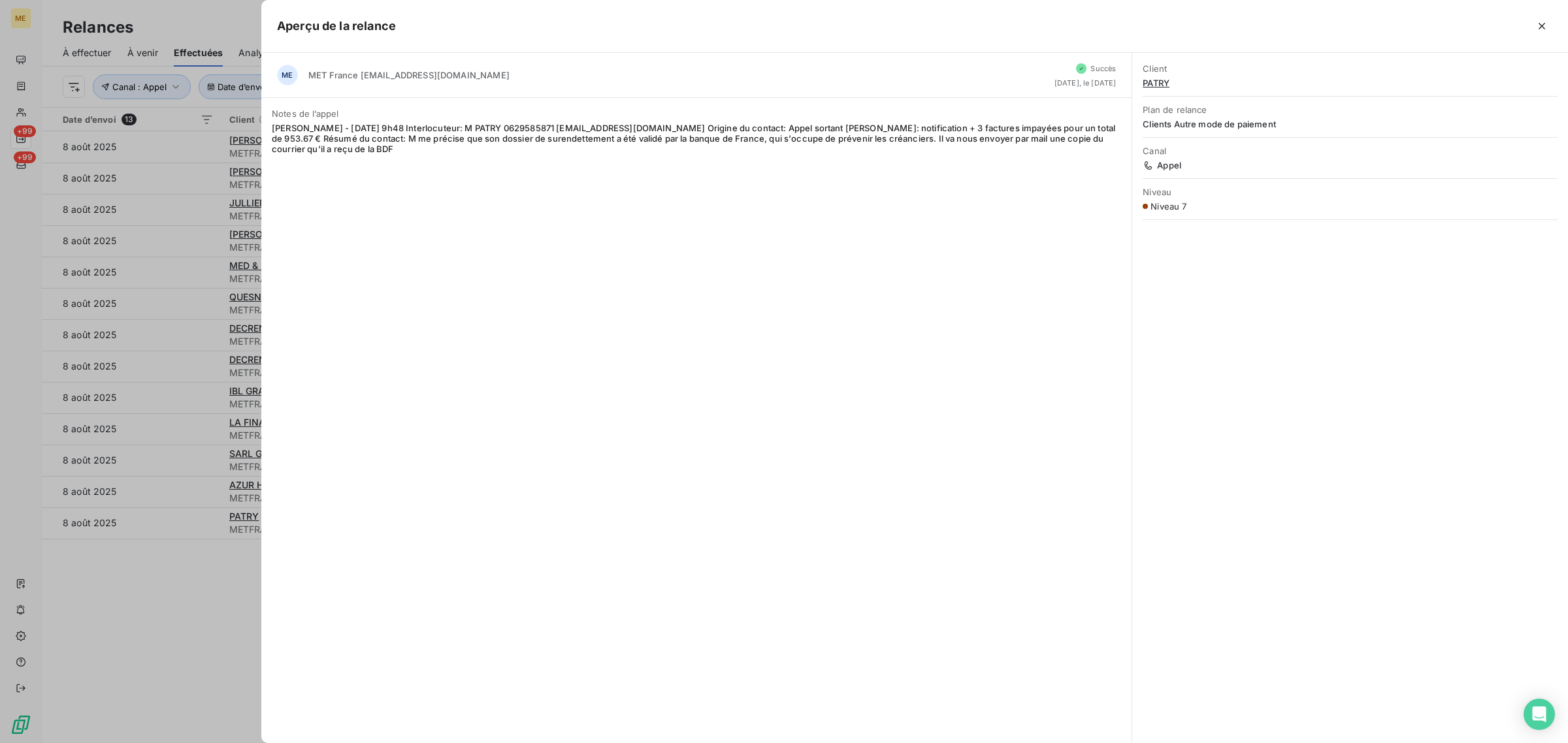
click at [214, 631] on div at bounding box center [784, 371] width 1568 height 743
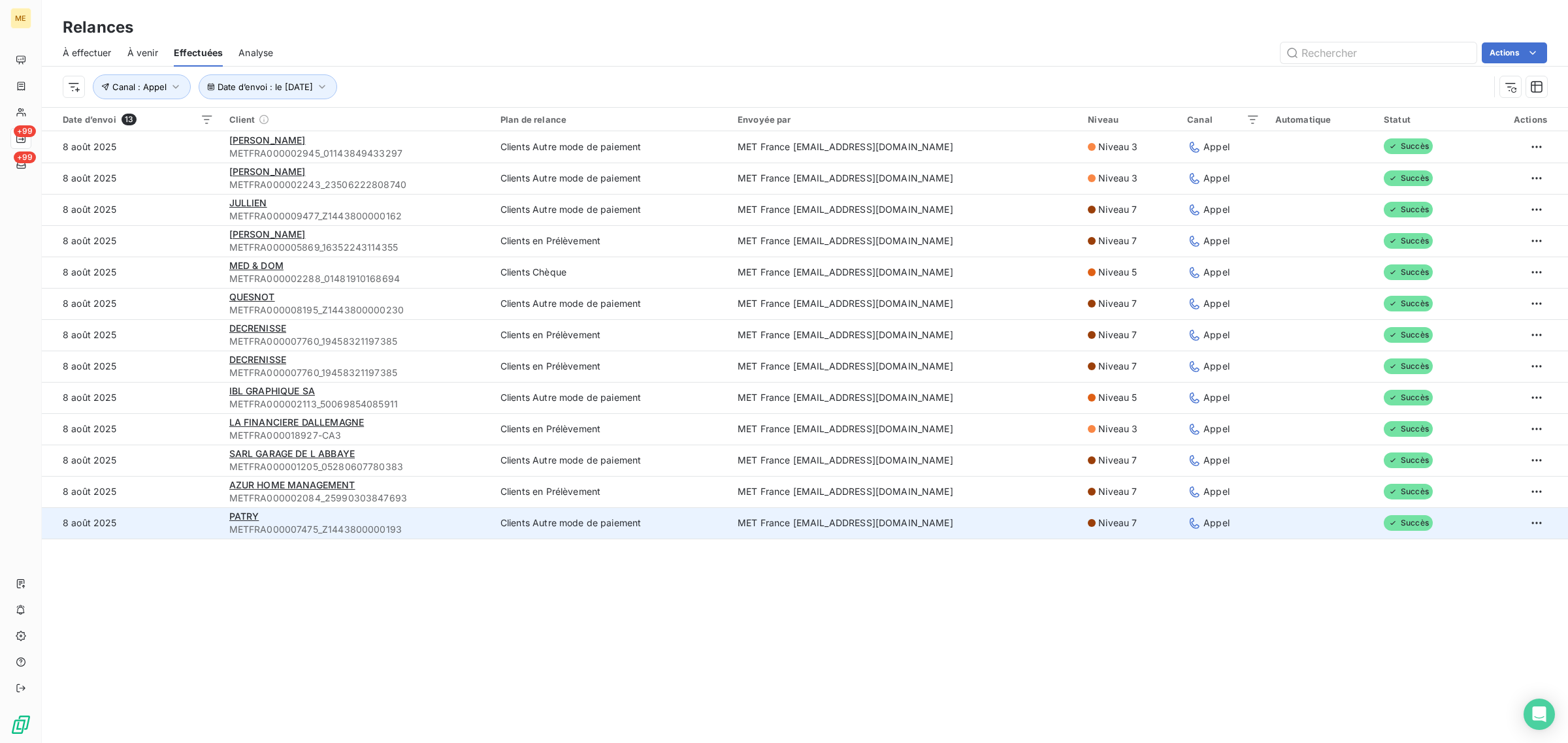
click at [179, 519] on td "8 août 2025" at bounding box center [131, 522] width 179 height 32
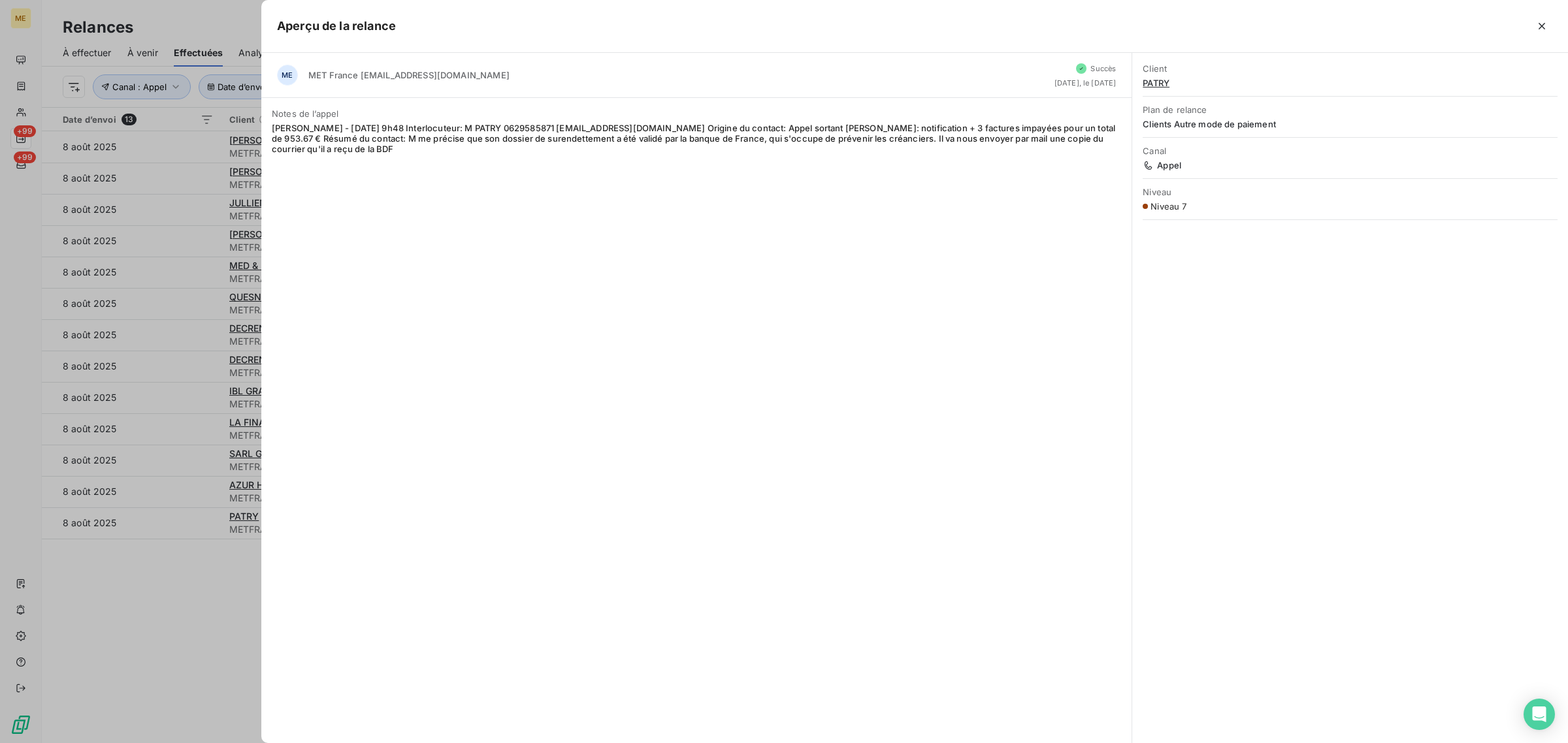
click at [183, 484] on div at bounding box center [784, 371] width 1568 height 743
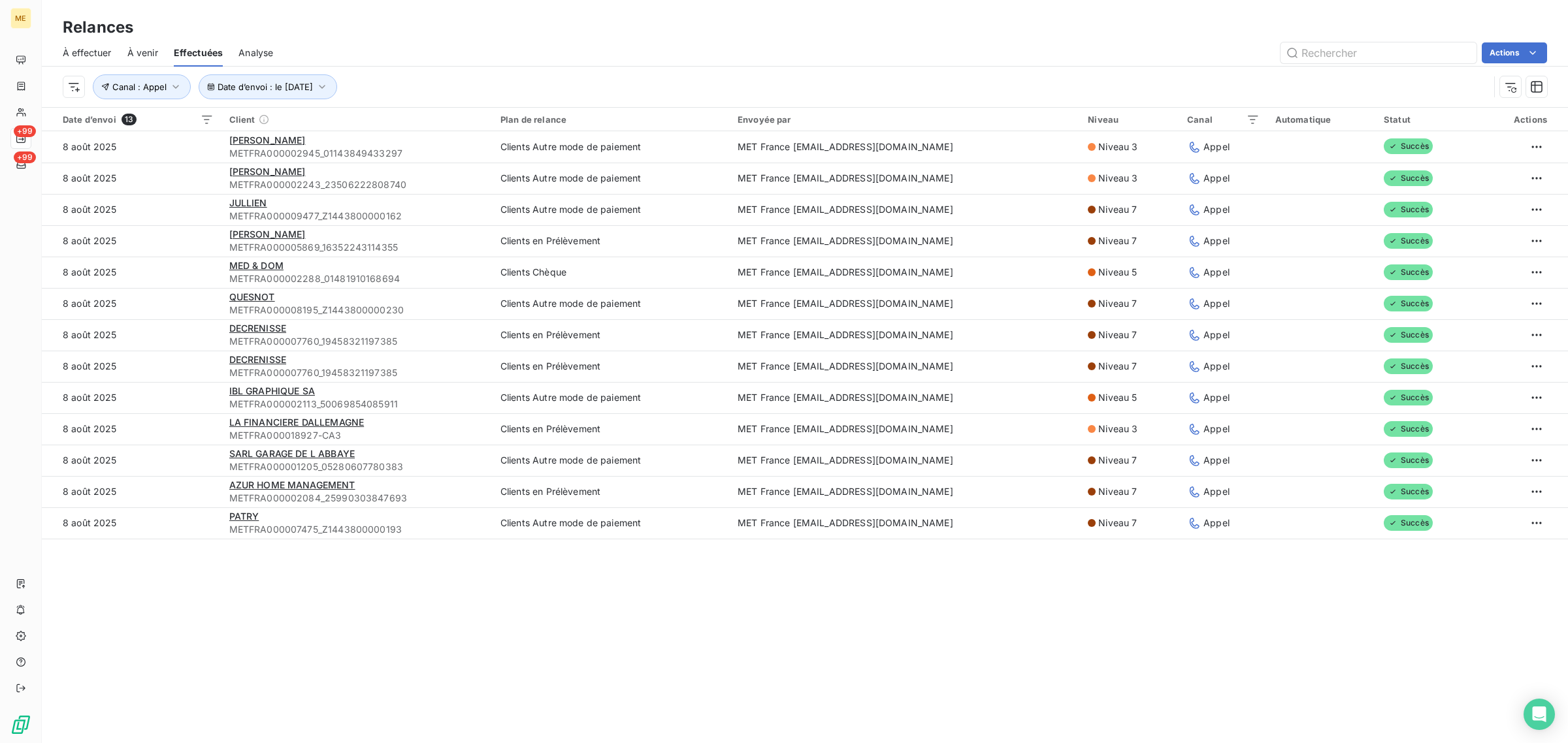
click at [183, 484] on td "8 août 2025" at bounding box center [131, 492] width 179 height 32
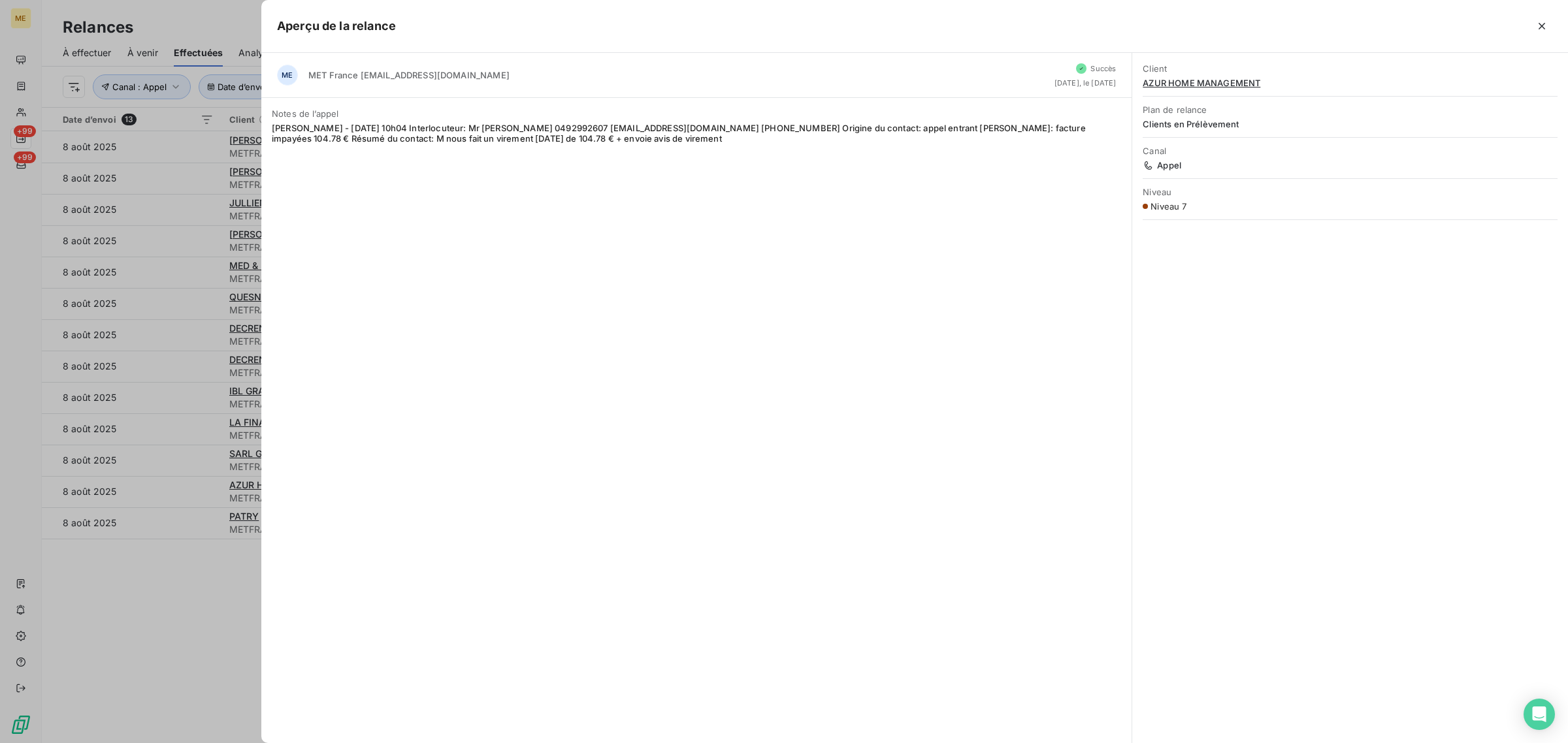
click at [183, 484] on div at bounding box center [784, 371] width 1568 height 743
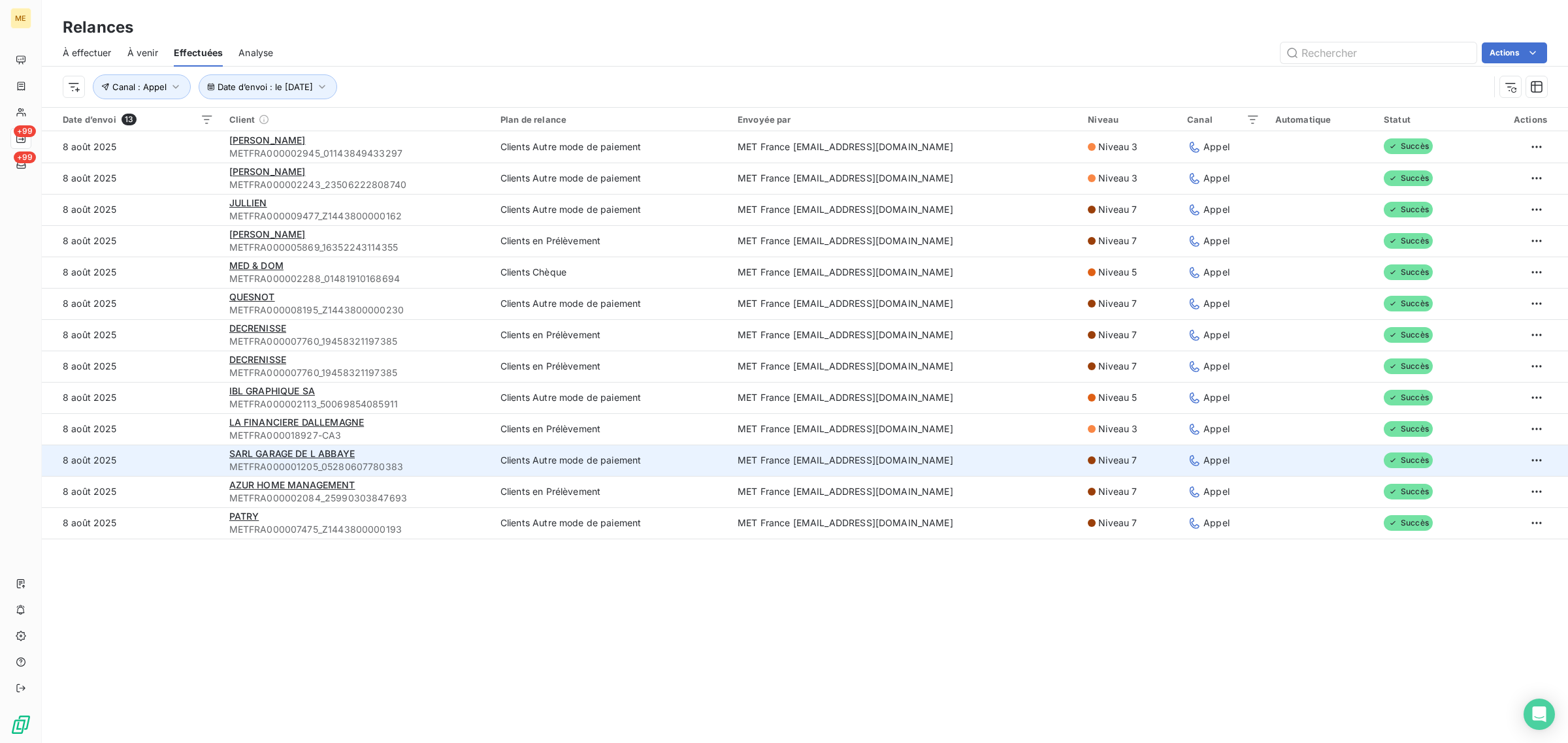
click at [187, 458] on td "8 août 2025" at bounding box center [131, 460] width 179 height 32
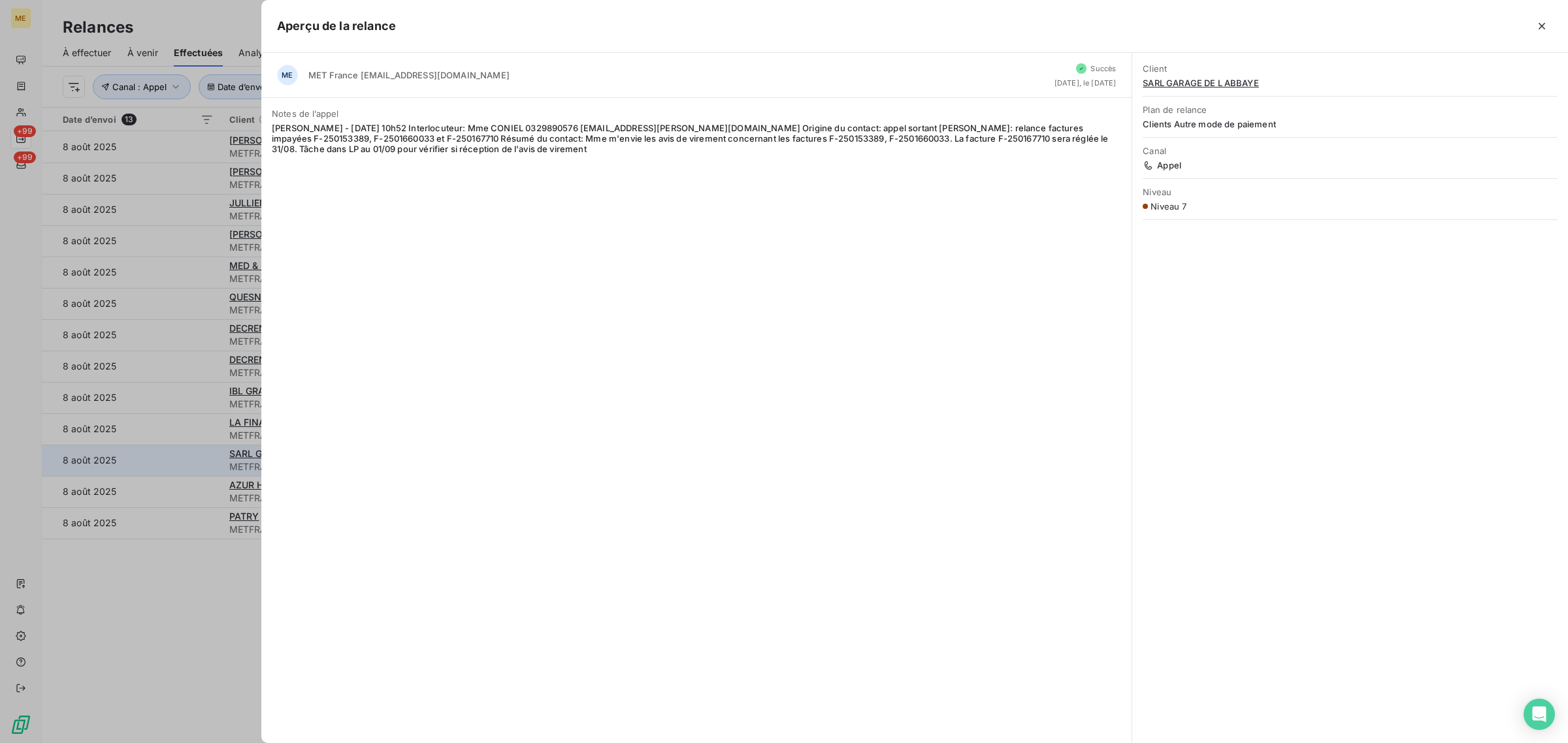
click at [187, 458] on div at bounding box center [784, 371] width 1568 height 743
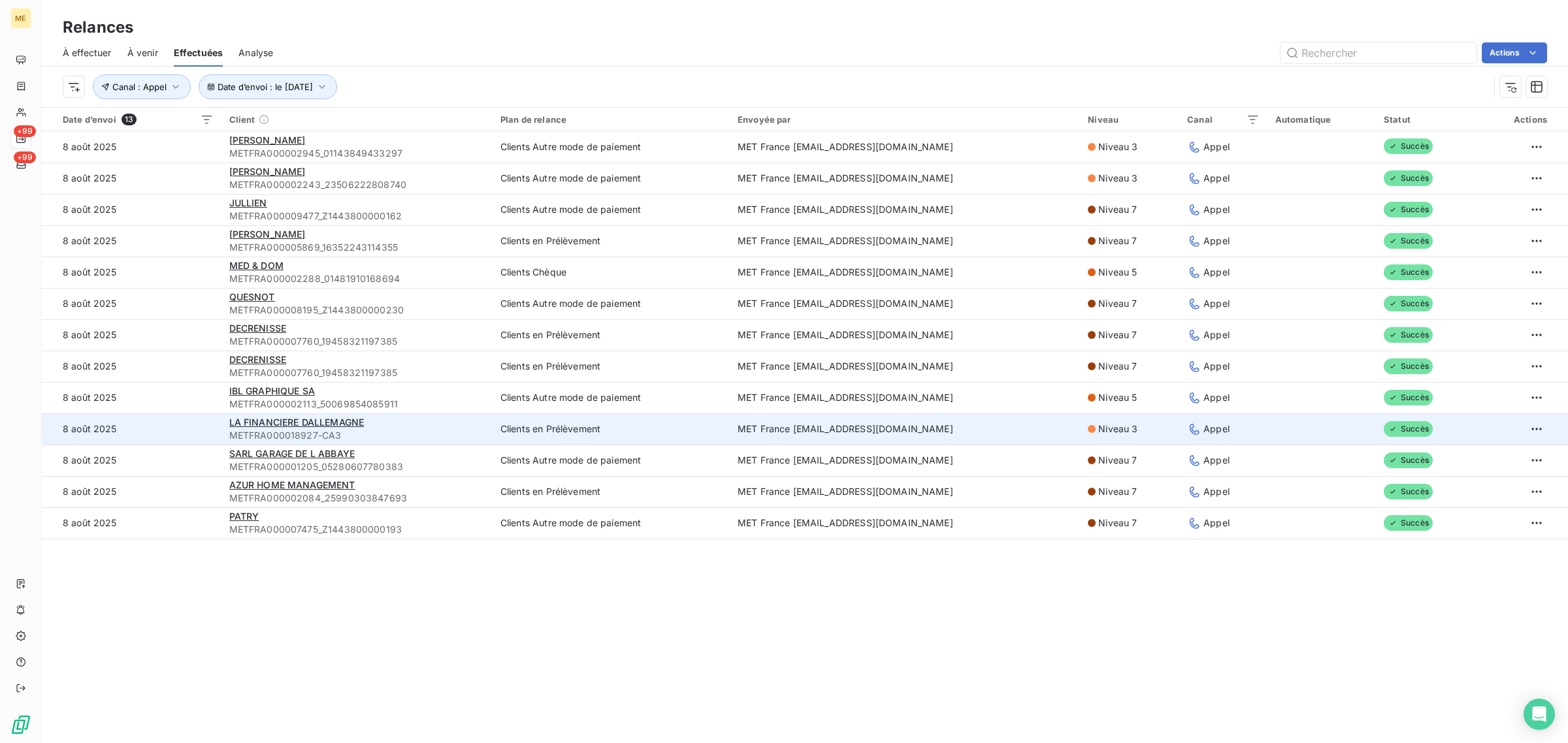
click at [187, 431] on td "8 août 2025" at bounding box center [131, 429] width 179 height 32
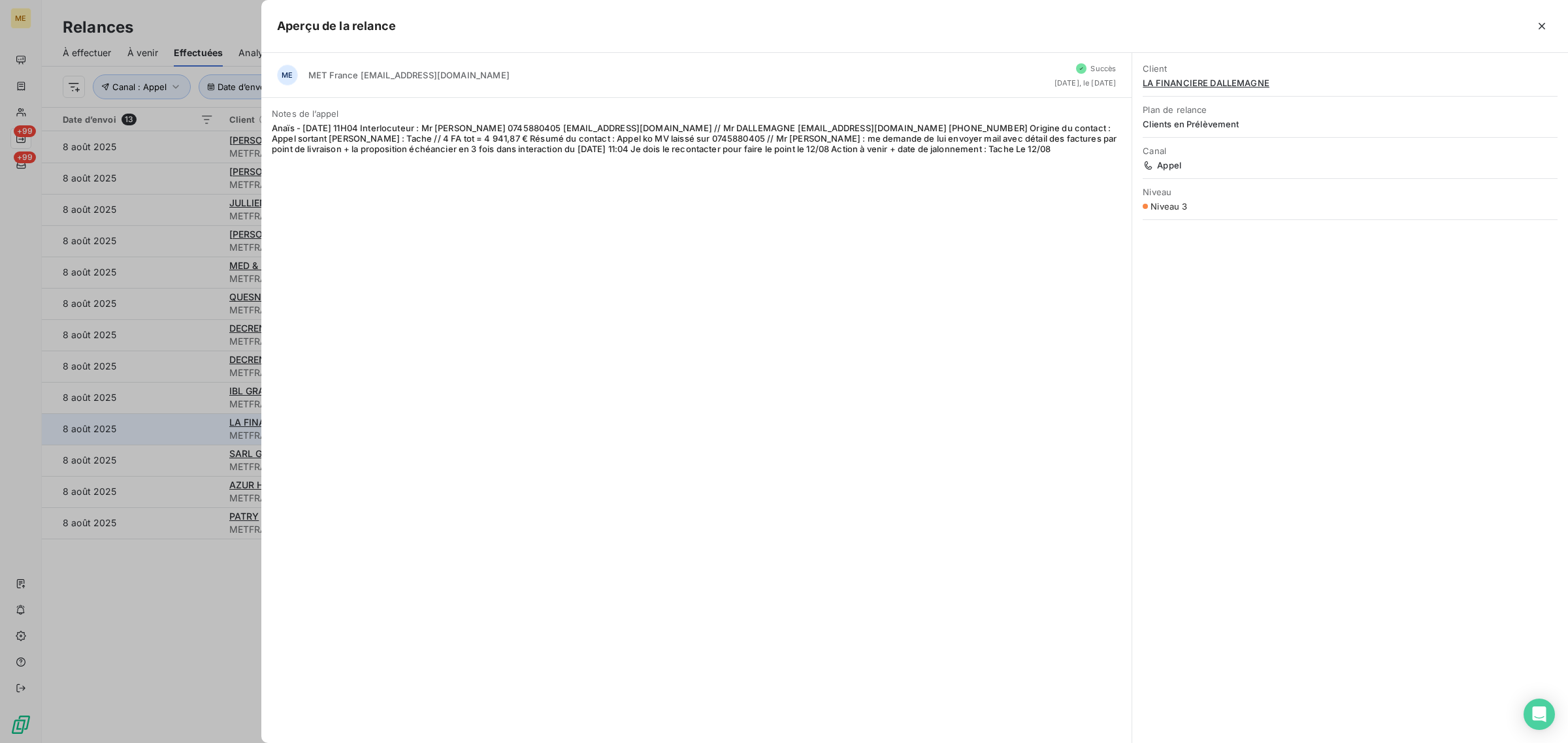
click at [187, 431] on div at bounding box center [784, 371] width 1568 height 743
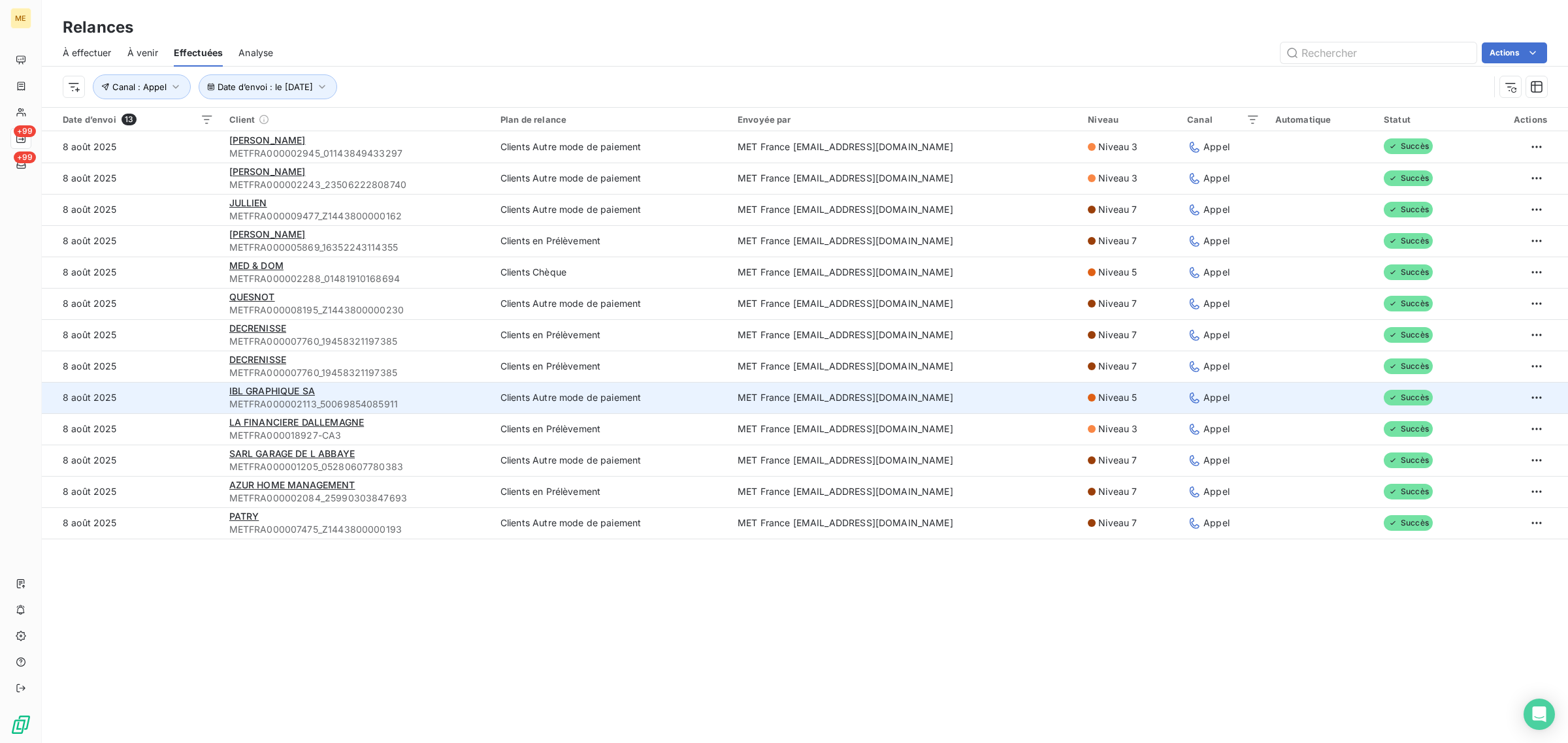
click at [208, 395] on td "8 août 2025" at bounding box center [131, 397] width 179 height 32
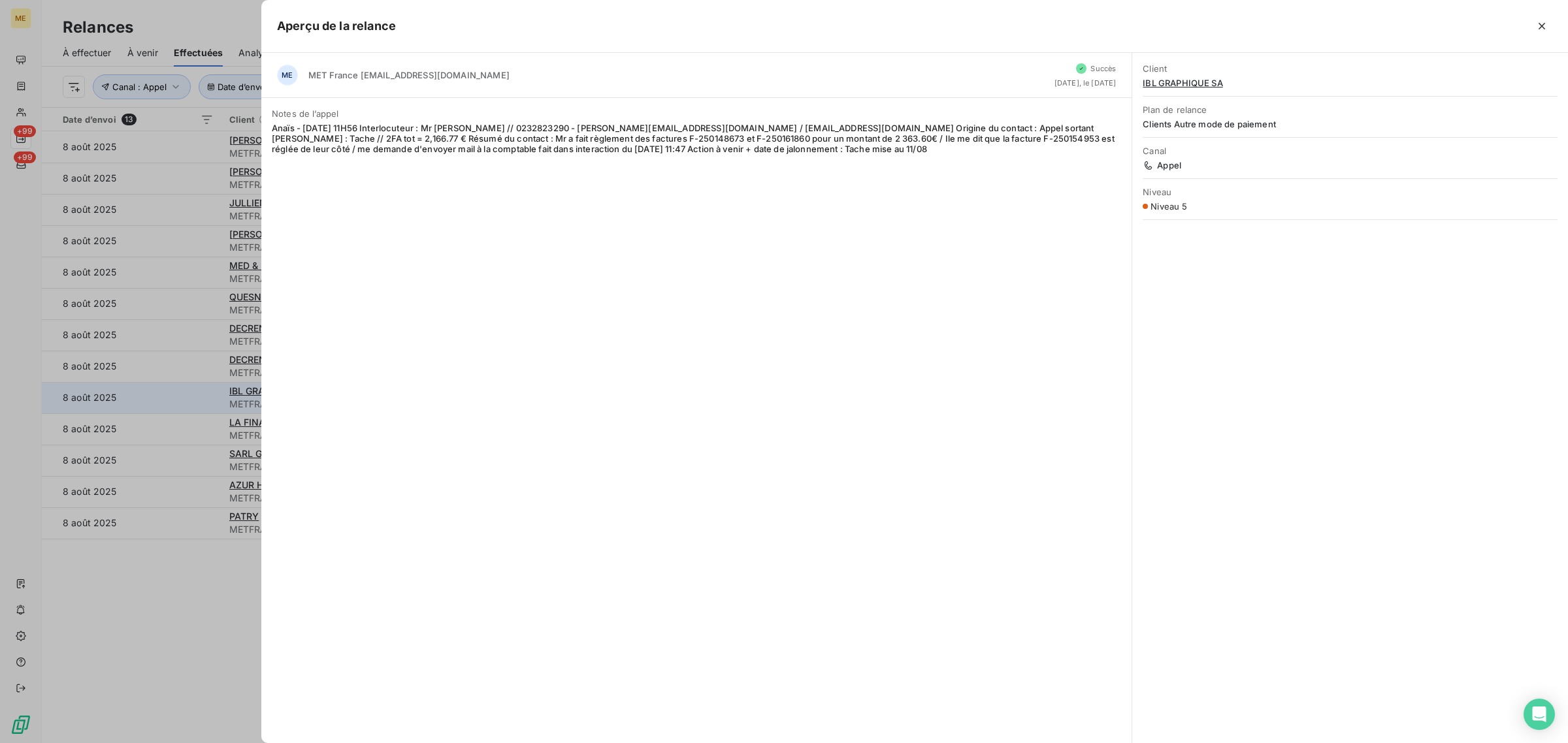
click at [208, 395] on div at bounding box center [784, 371] width 1568 height 743
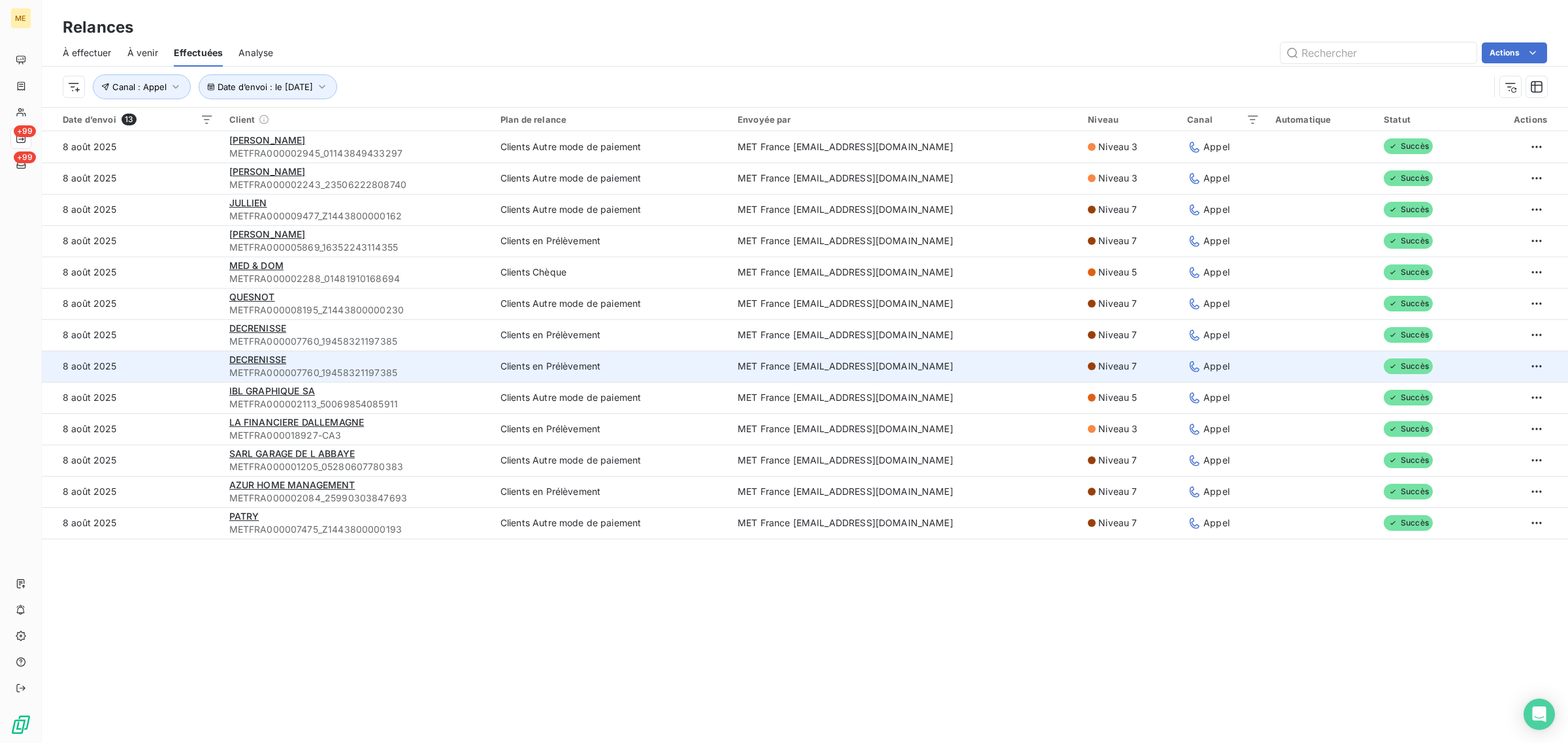
click at [194, 370] on td "8 août 2025" at bounding box center [131, 366] width 179 height 32
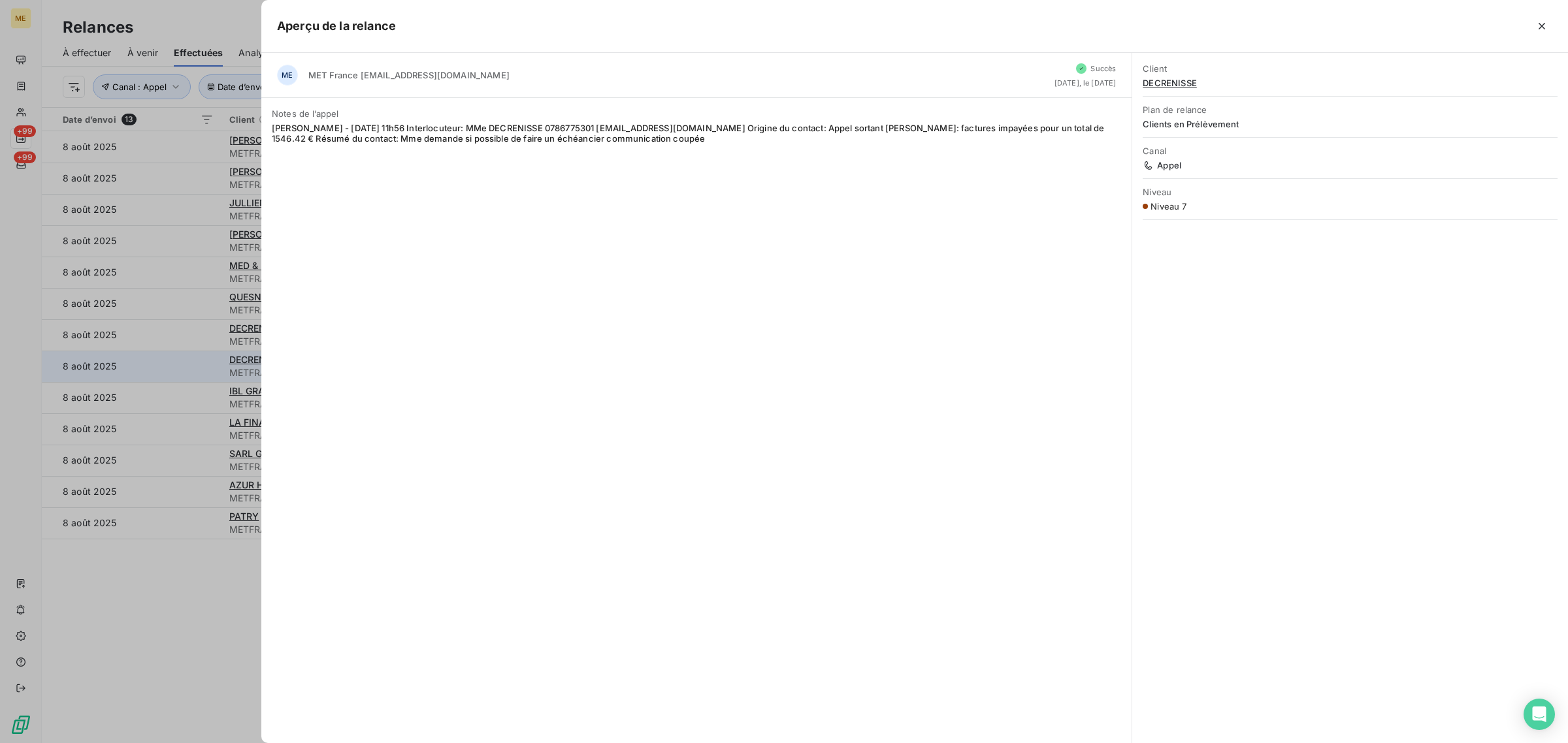
click at [194, 370] on div at bounding box center [784, 371] width 1568 height 743
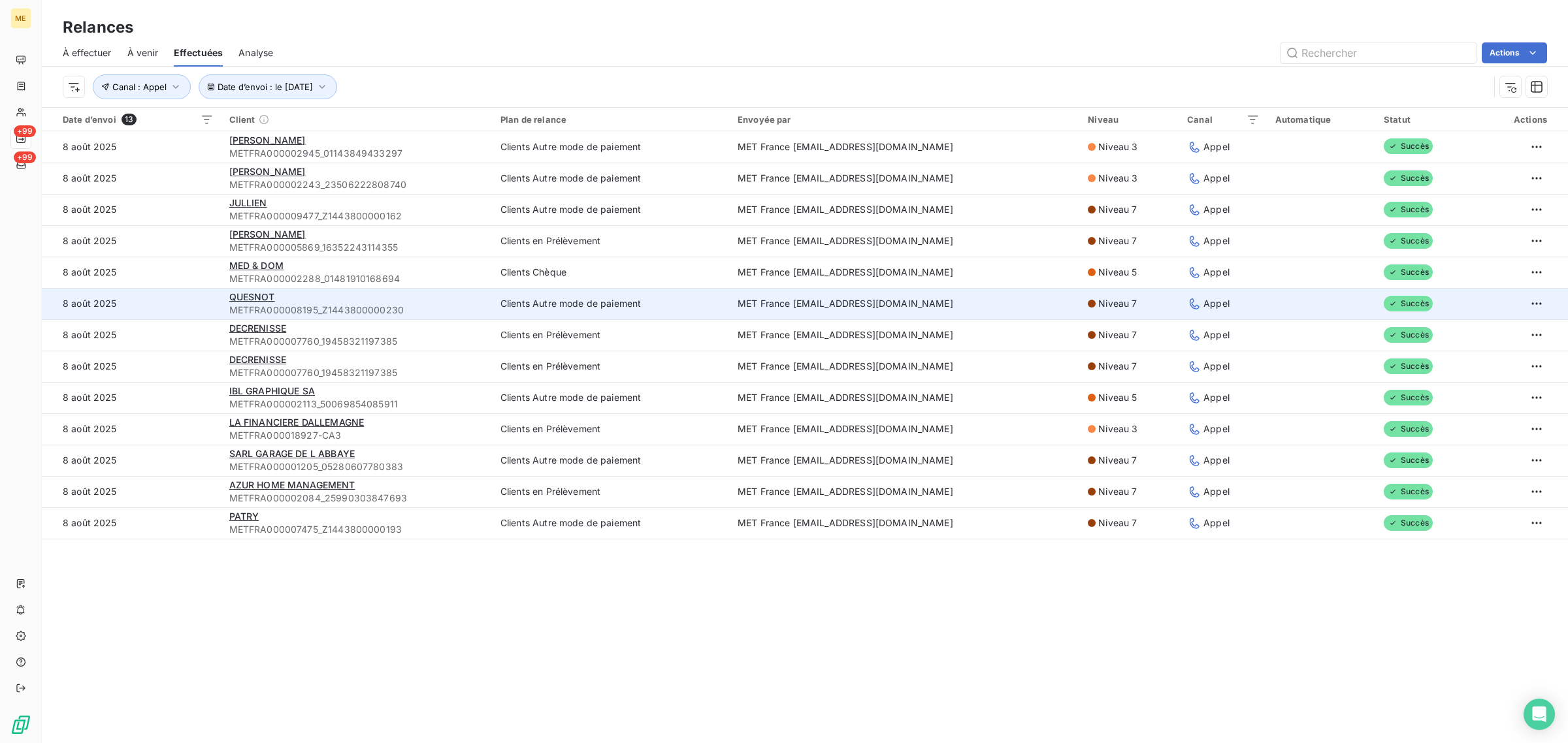
click at [188, 307] on td "8 août 2025" at bounding box center [131, 304] width 179 height 32
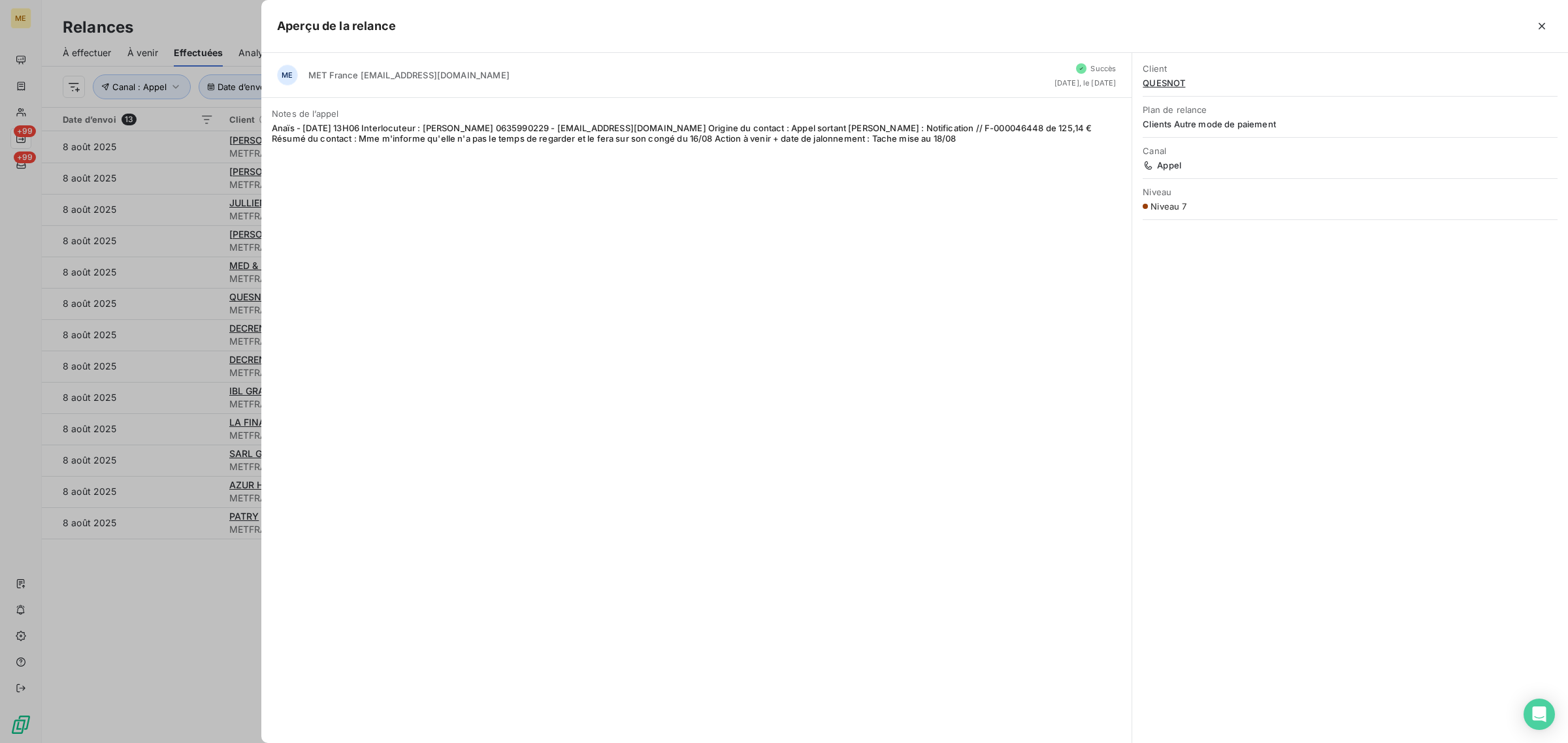
click at [188, 308] on div at bounding box center [784, 371] width 1568 height 743
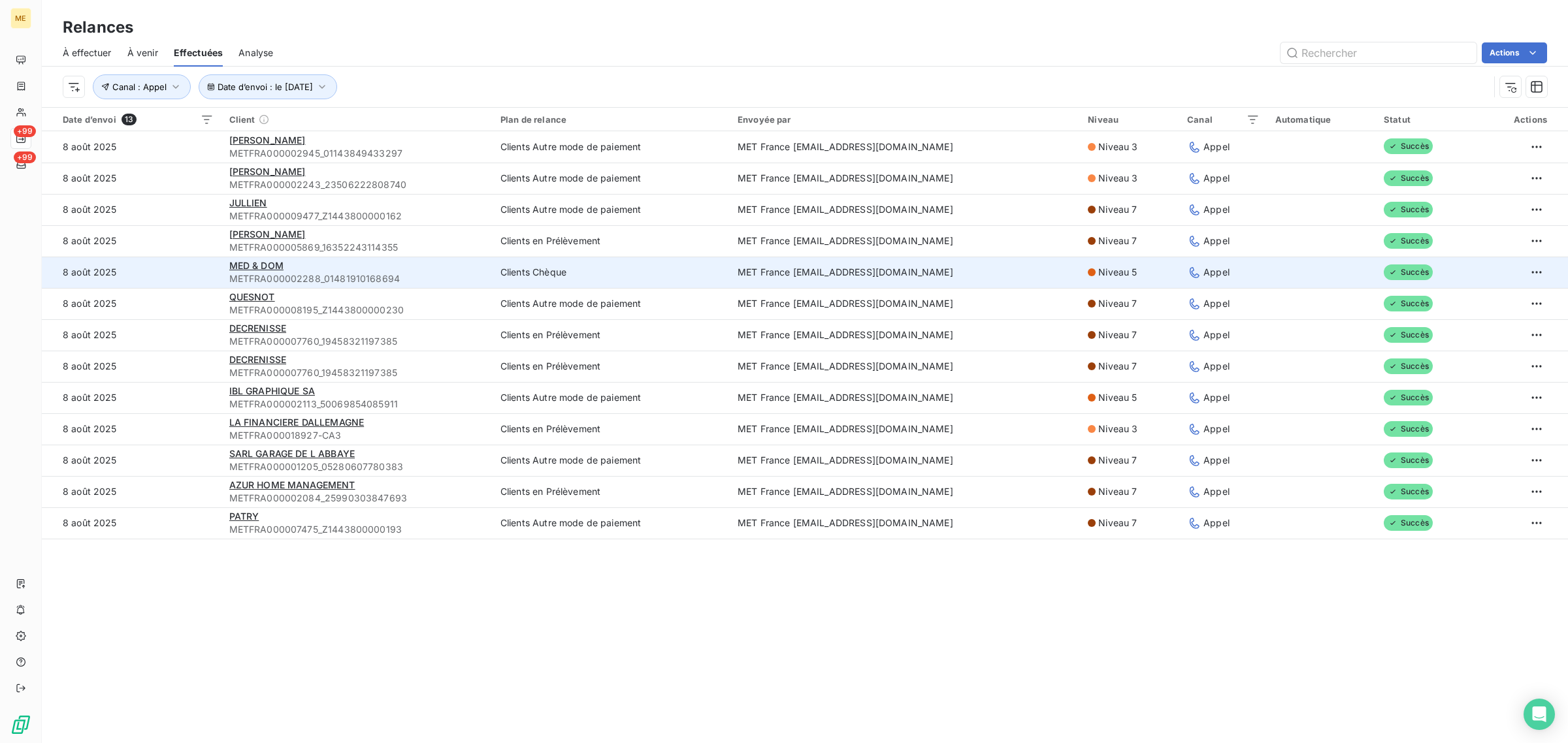
click at [178, 271] on td "8 août 2025" at bounding box center [131, 272] width 179 height 32
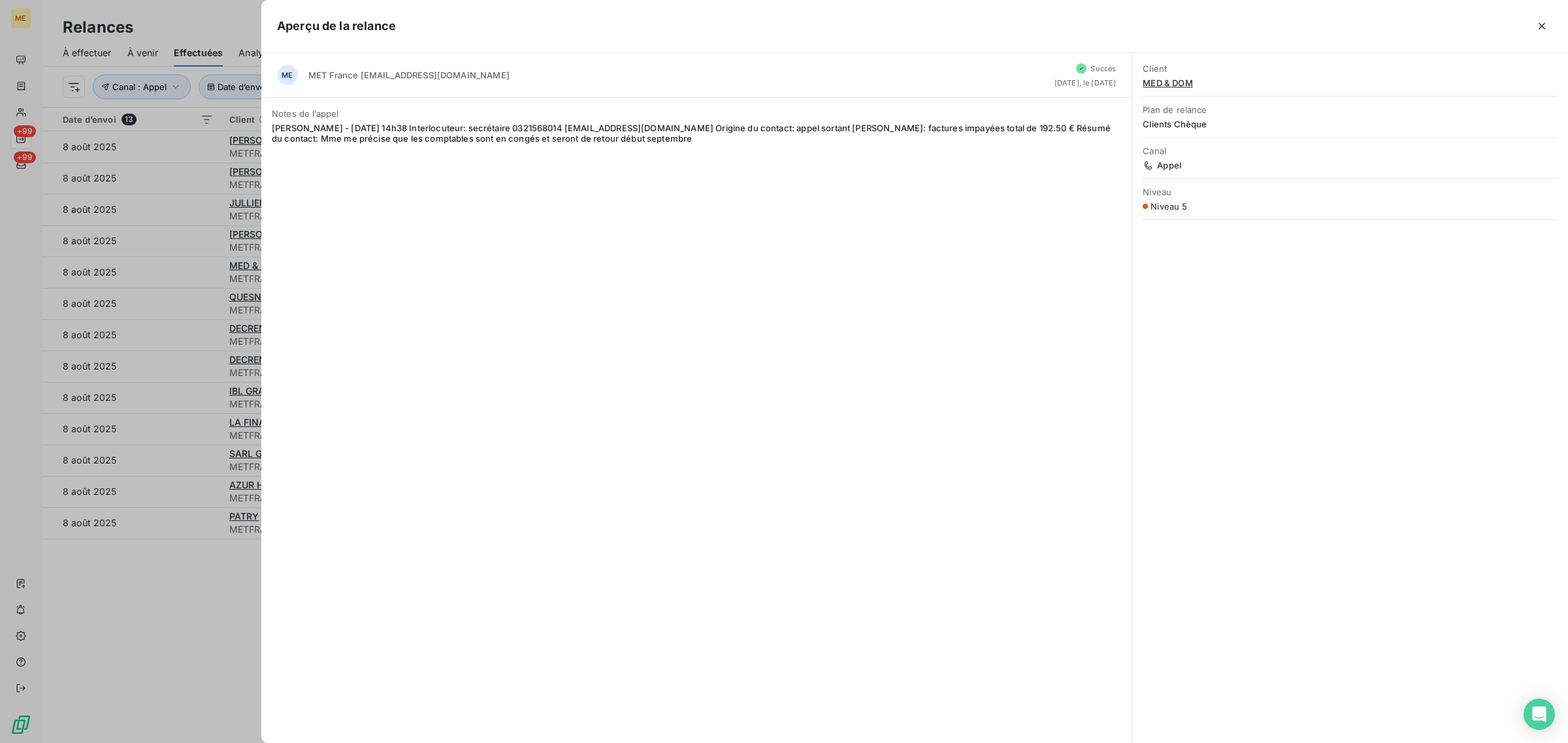
click at [178, 268] on div at bounding box center [784, 371] width 1568 height 743
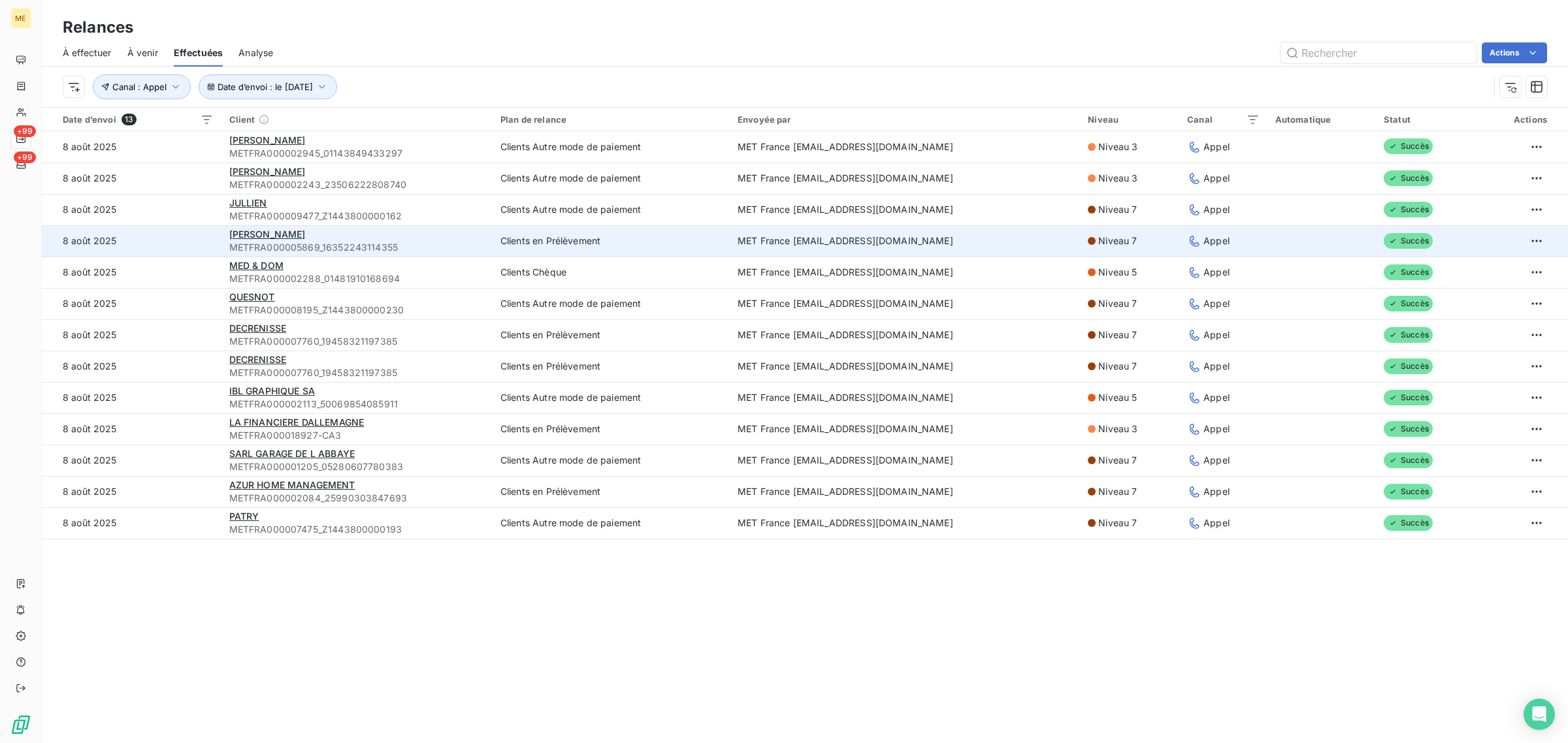
click at [190, 250] on td "8 août 2025" at bounding box center [131, 240] width 179 height 32
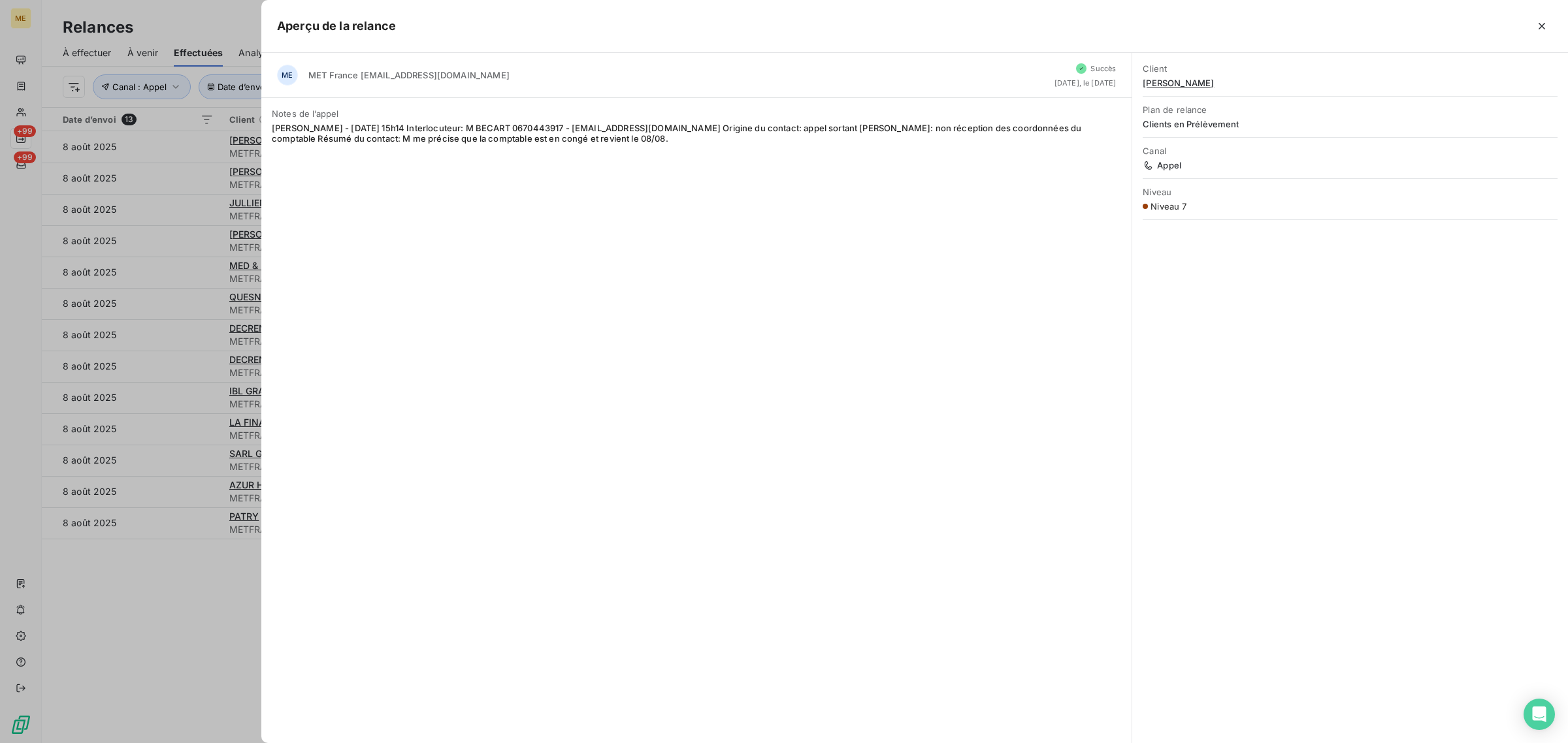
click at [190, 252] on div at bounding box center [784, 371] width 1568 height 743
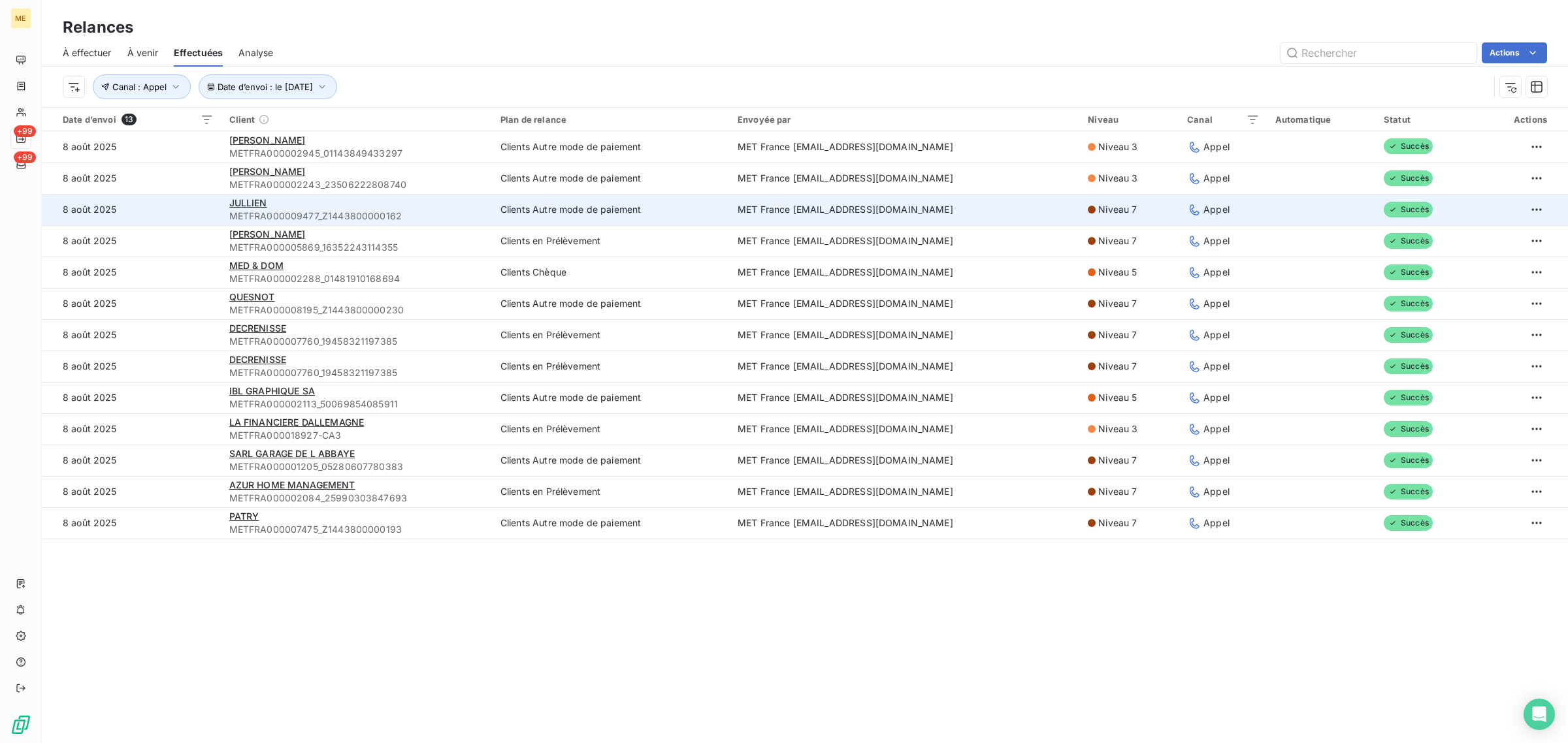
click at [200, 216] on td "8 août 2025" at bounding box center [131, 209] width 179 height 32
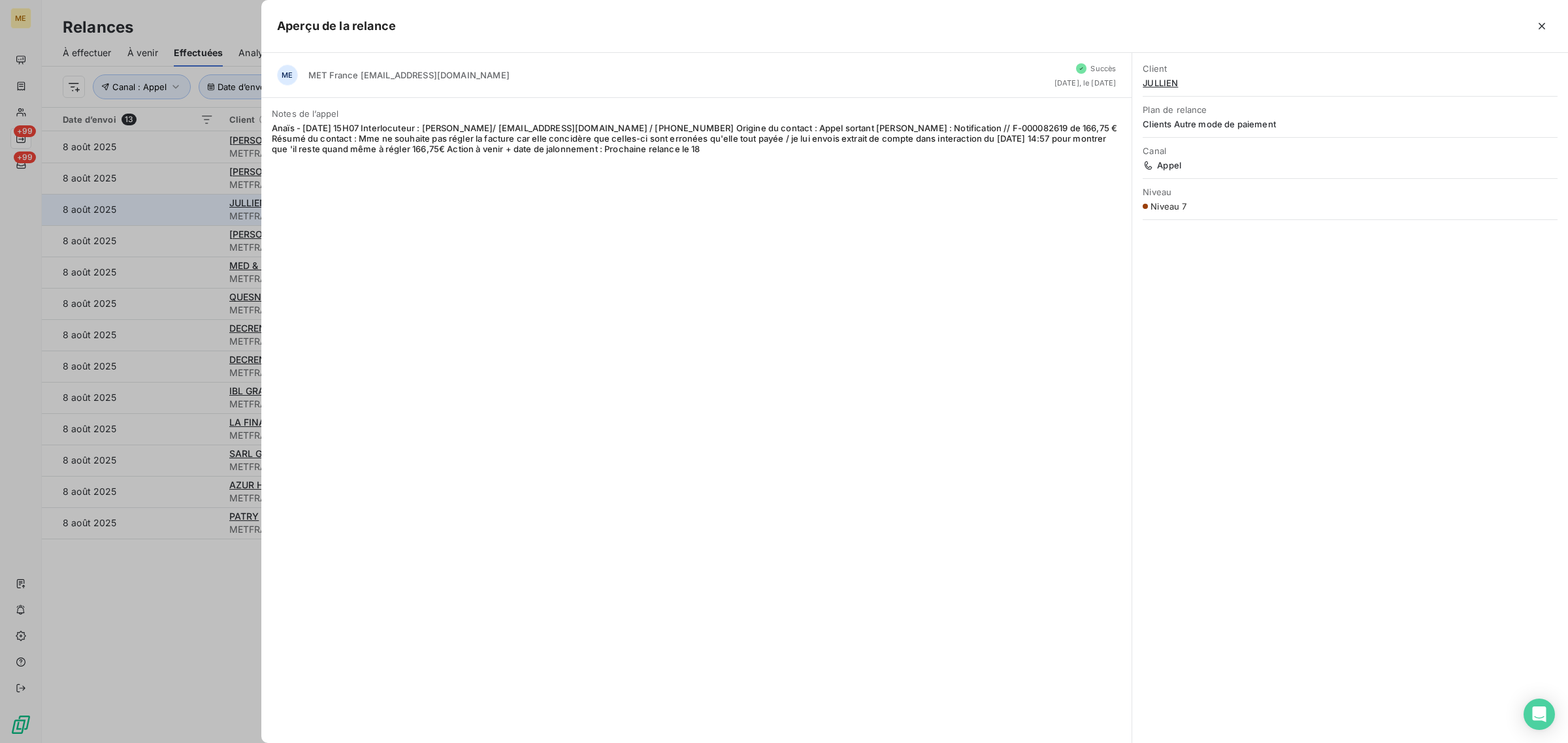
click at [200, 216] on div at bounding box center [784, 371] width 1568 height 743
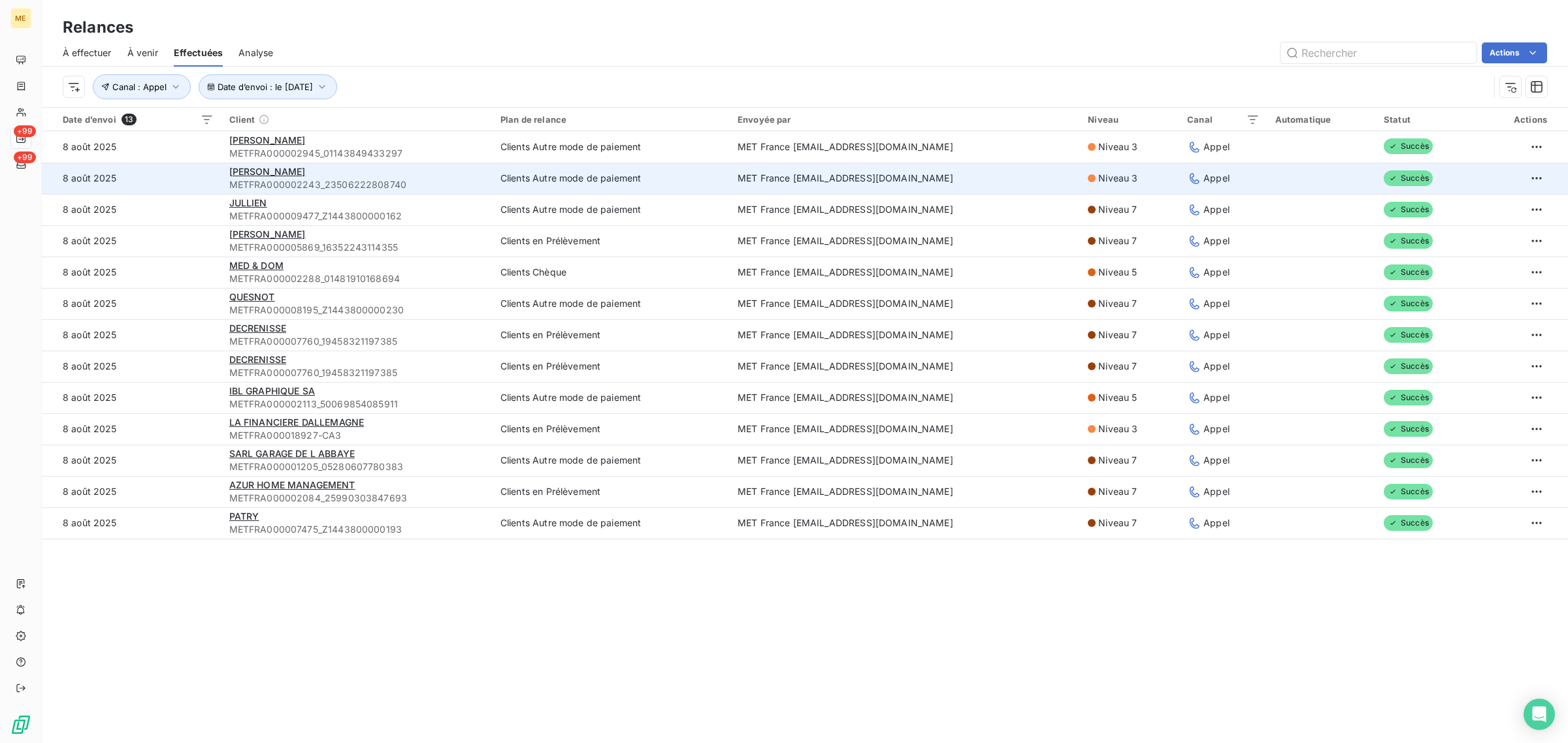
click at [196, 173] on td "8 août 2025" at bounding box center [131, 178] width 179 height 32
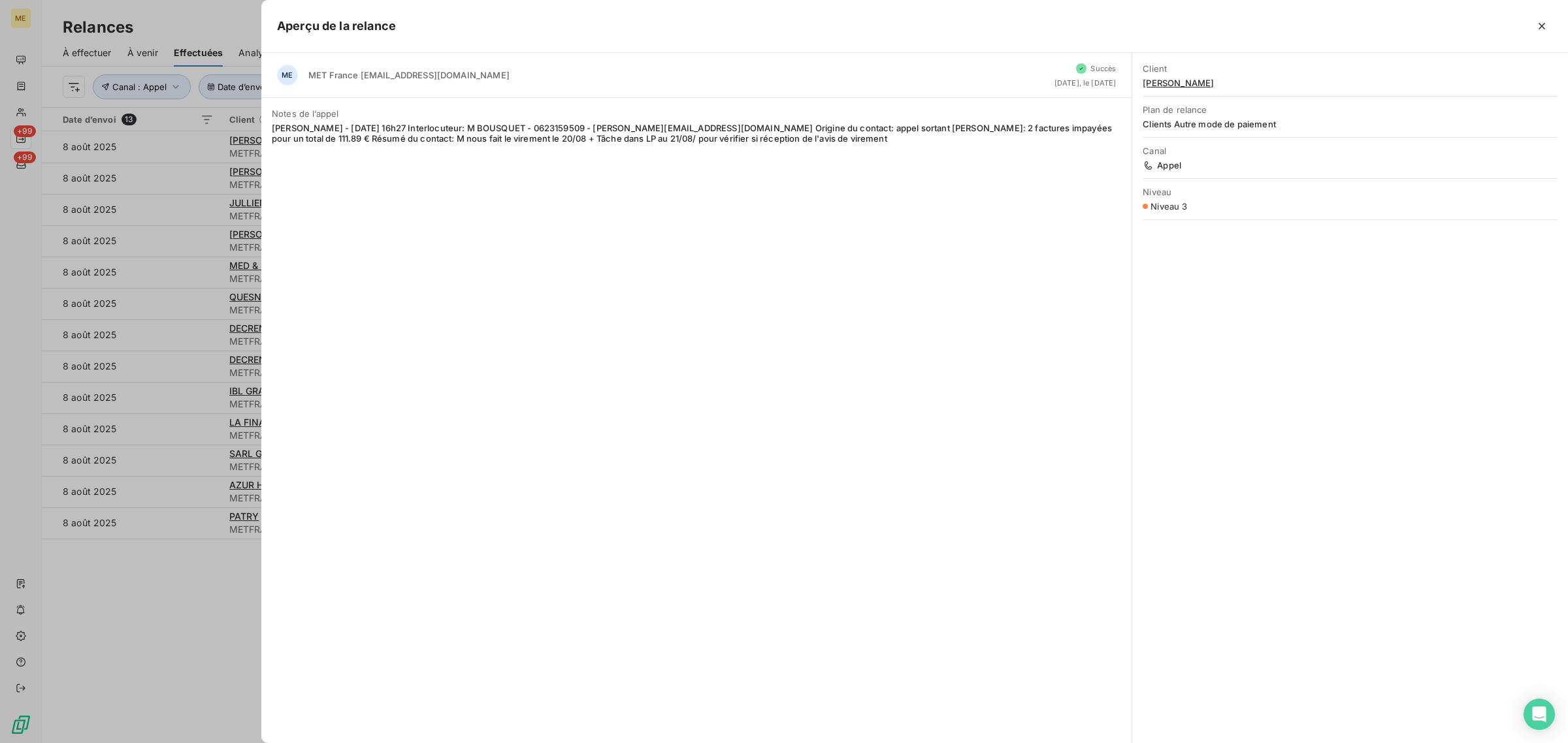
click at [194, 144] on div at bounding box center [784, 371] width 1568 height 743
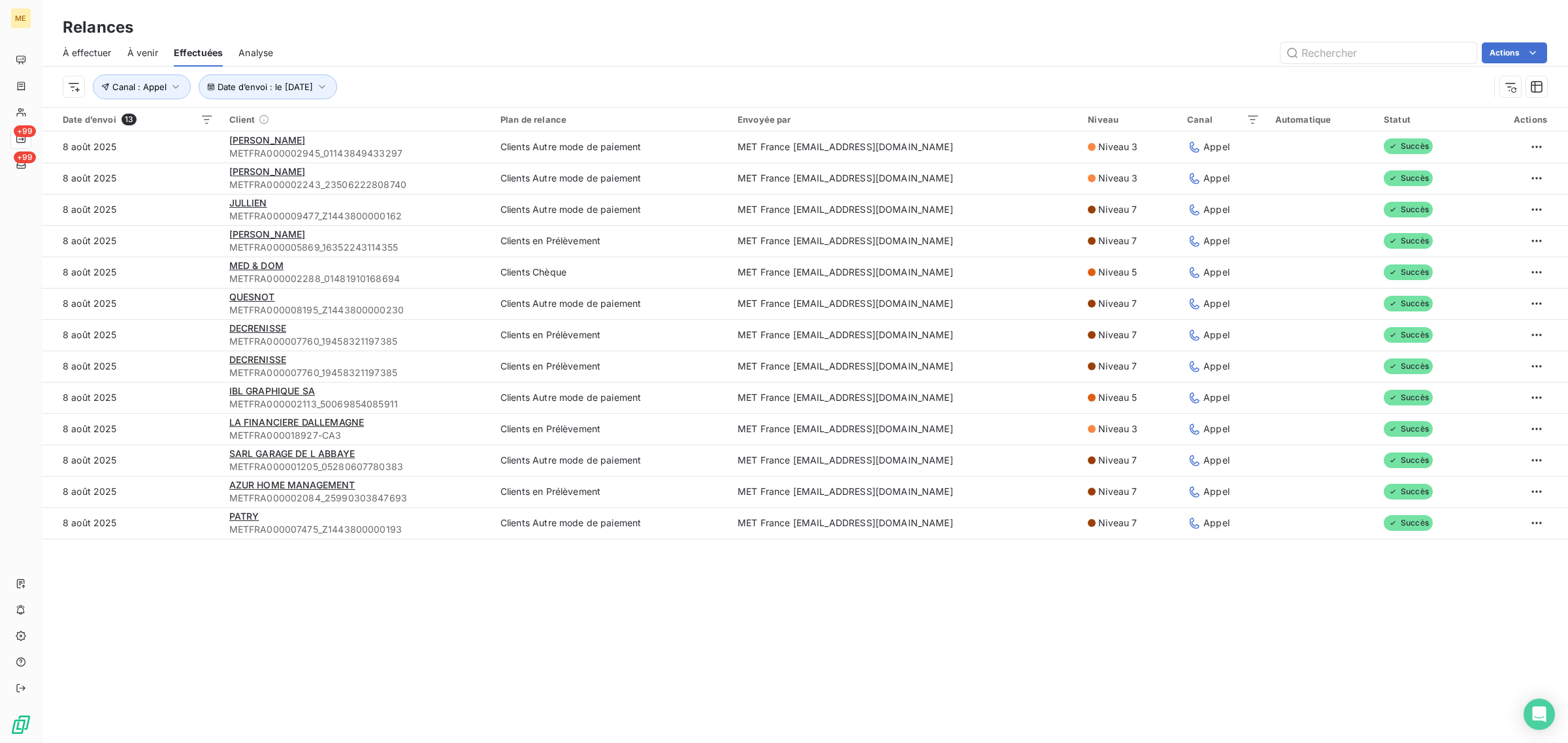
click at [194, 144] on td "8 août 2025" at bounding box center [131, 147] width 179 height 32
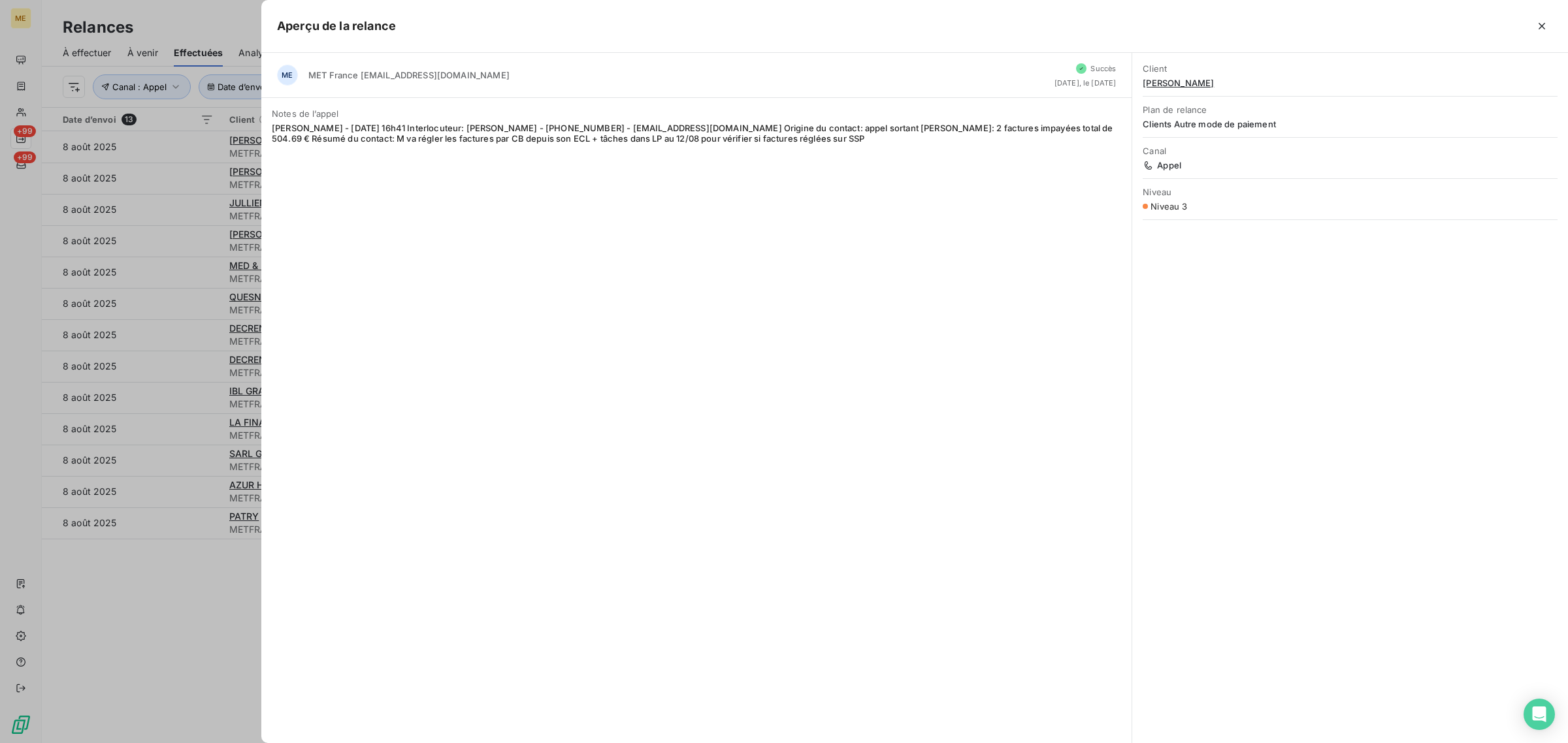
click at [206, 619] on div at bounding box center [784, 371] width 1568 height 743
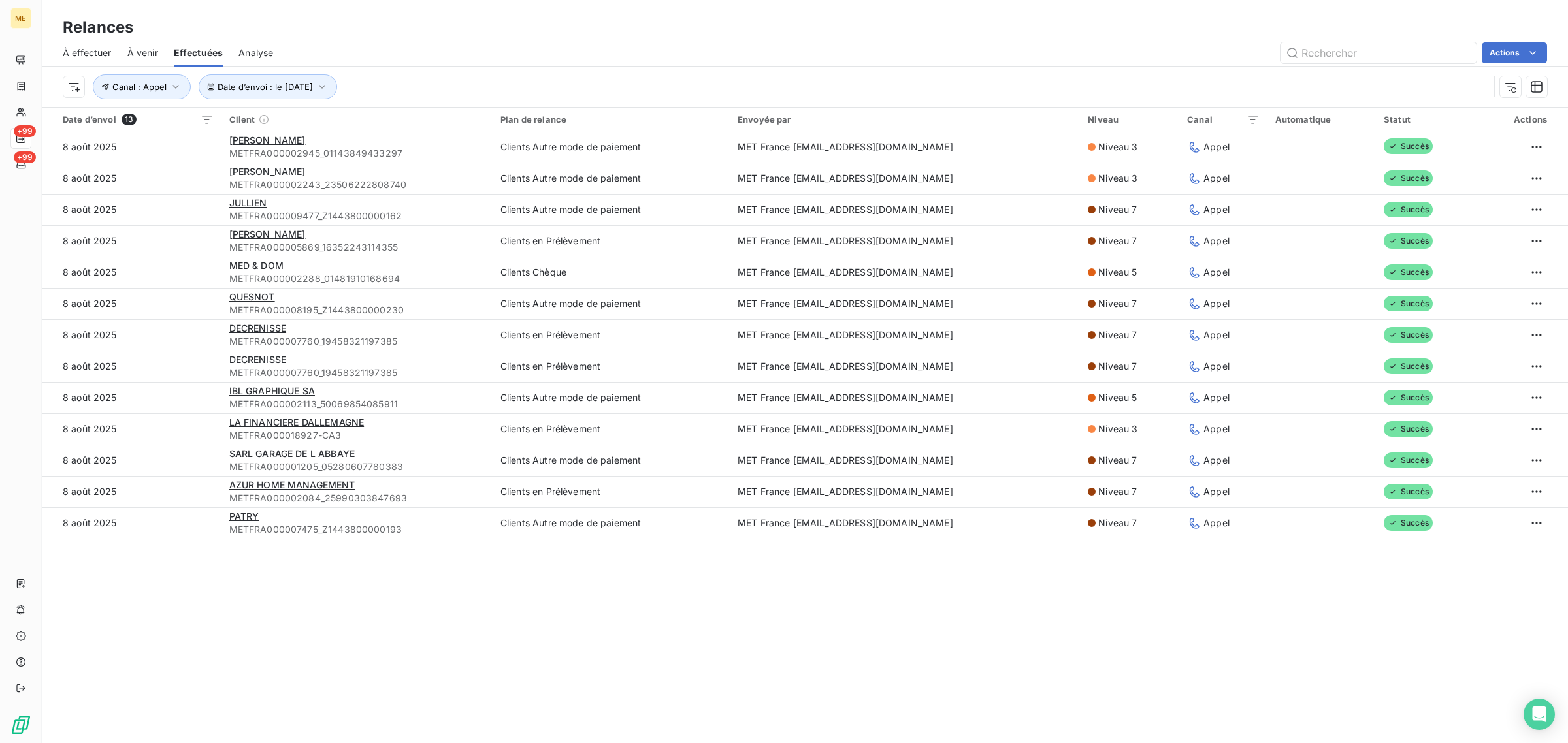
click at [177, 611] on div "Relances À effectuer À venir Effectuées Analyse Actions Date d’envoi : le [DATE…" at bounding box center [805, 371] width 1527 height 743
click at [246, 566] on div "Date d’envoi 13 Client Plan de relance Envoyée par Niveau Canal Automatique Sta…" at bounding box center [805, 346] width 1527 height 476
